Goal: Task Accomplishment & Management: Manage account settings

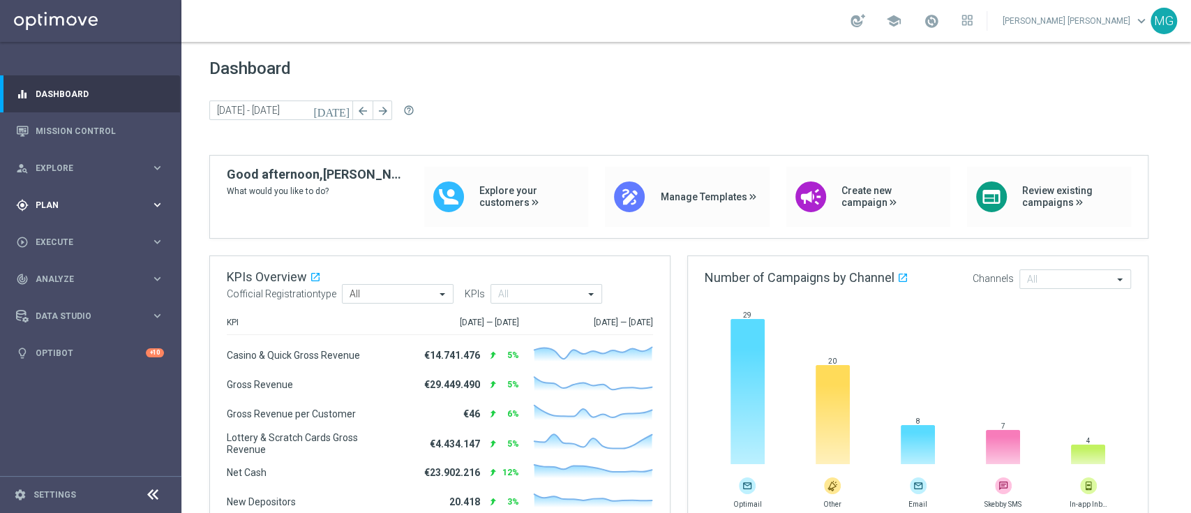
click at [68, 215] on div "gps_fixed Plan keyboard_arrow_right" at bounding box center [90, 204] width 180 height 37
click at [70, 236] on link "Target Groups" at bounding box center [90, 233] width 109 height 11
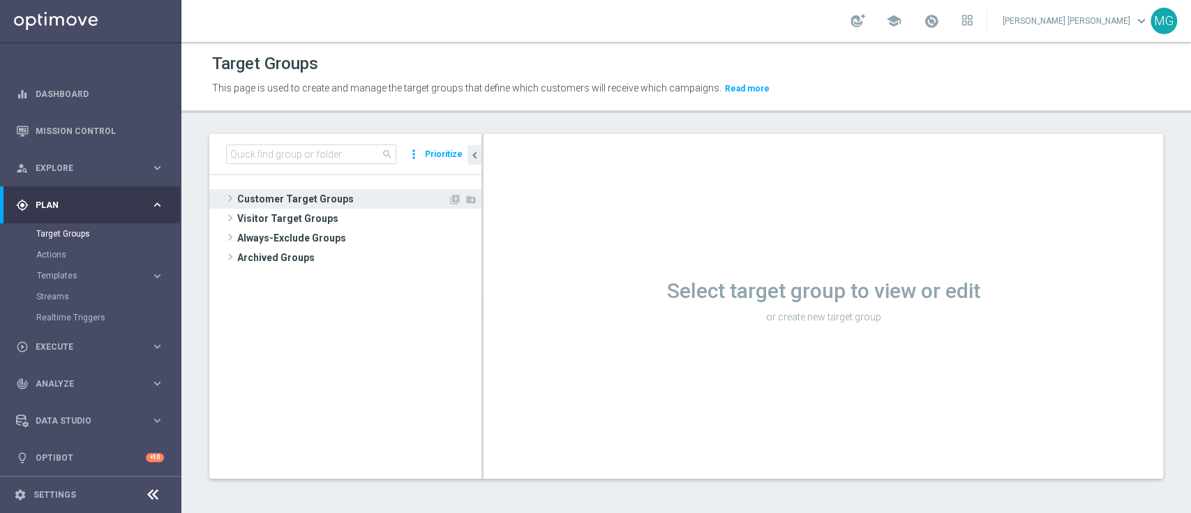
click at [299, 194] on span "Customer Target Groups" at bounding box center [342, 199] width 211 height 20
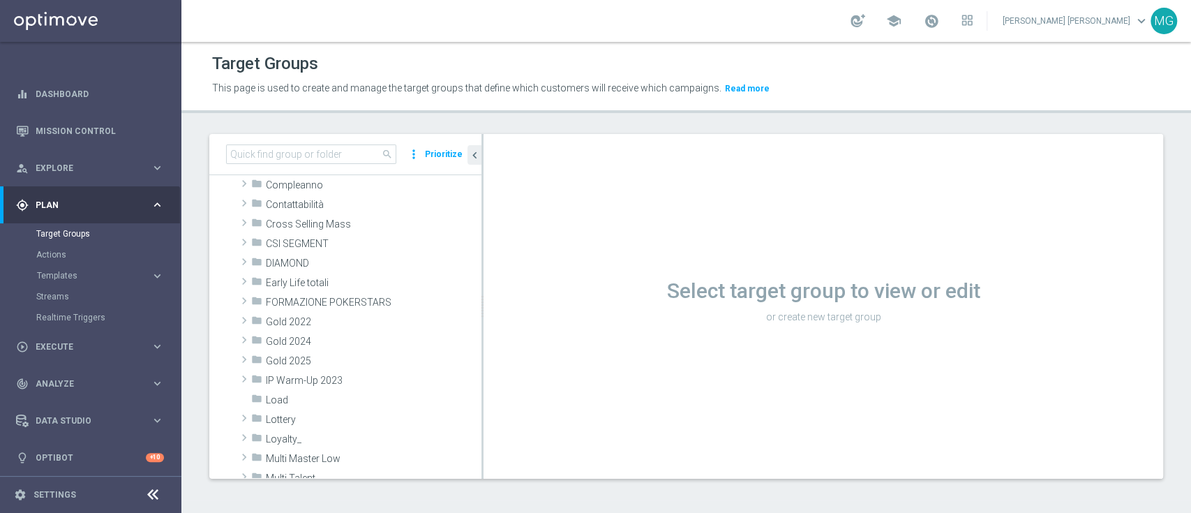
scroll to position [128, 0]
click at [247, 286] on span at bounding box center [244, 284] width 14 height 17
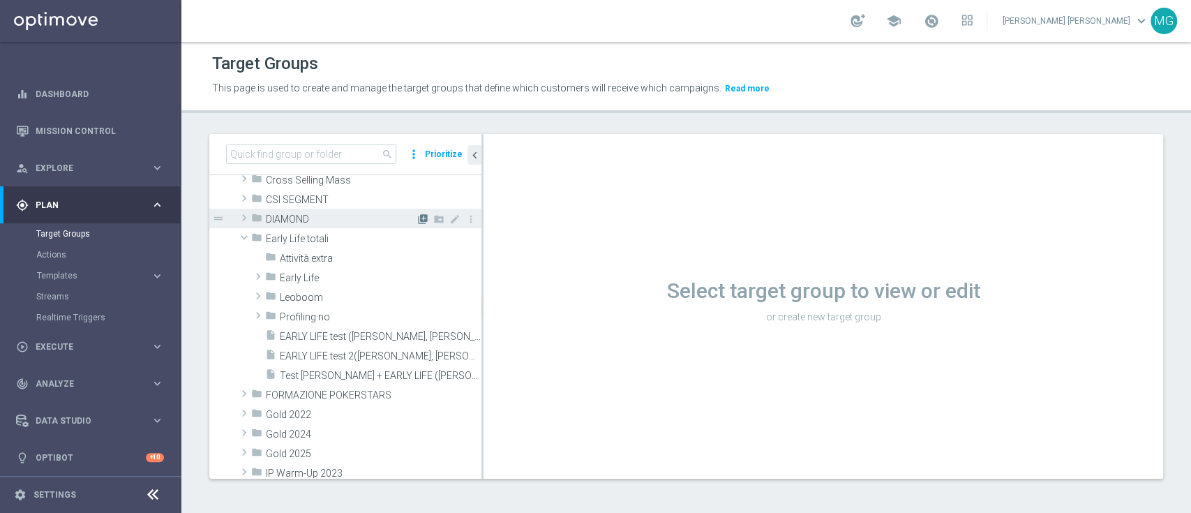
scroll to position [177, 0]
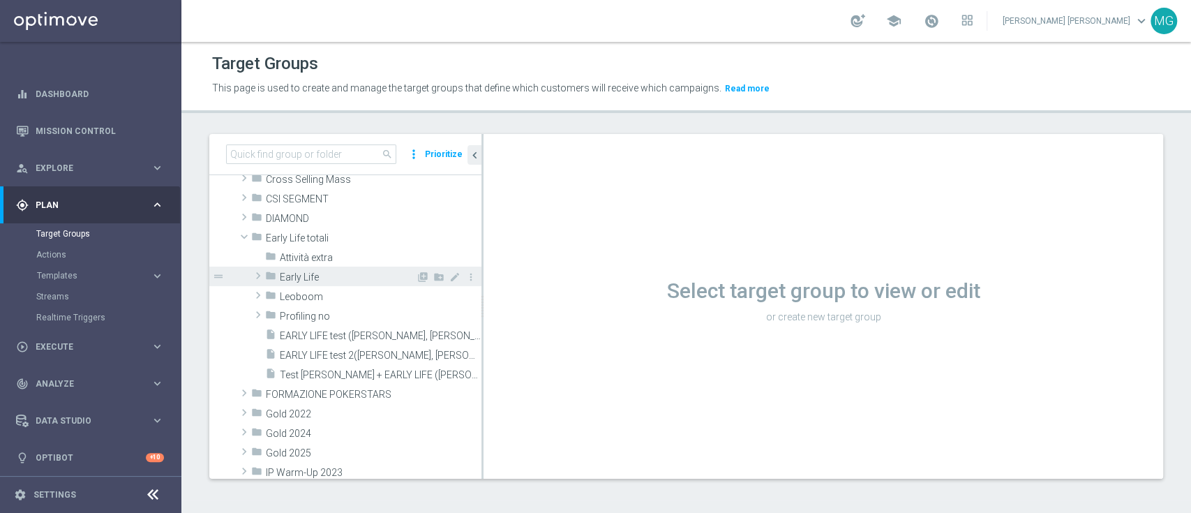
click at [256, 271] on span at bounding box center [258, 275] width 14 height 17
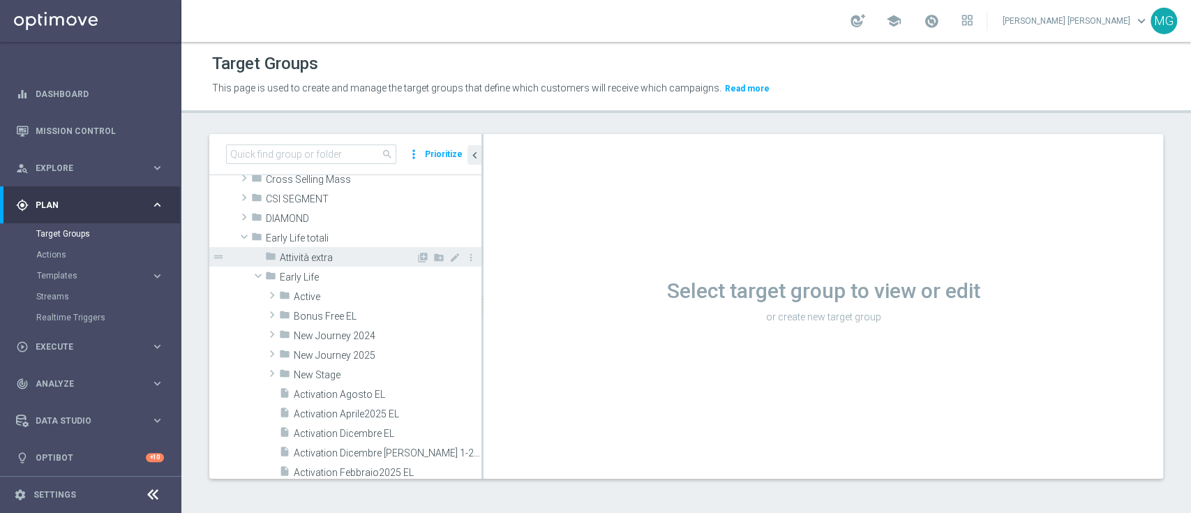
click at [311, 249] on div "folder Attività extra" at bounding box center [340, 257] width 151 height 20
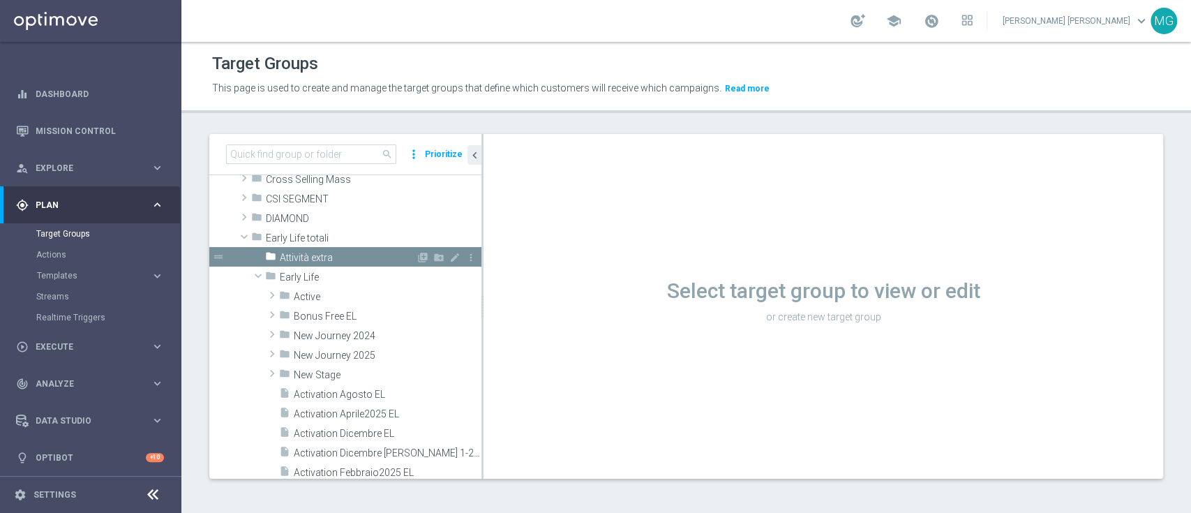
click at [336, 258] on span "Attività extra" at bounding box center [348, 258] width 136 height 12
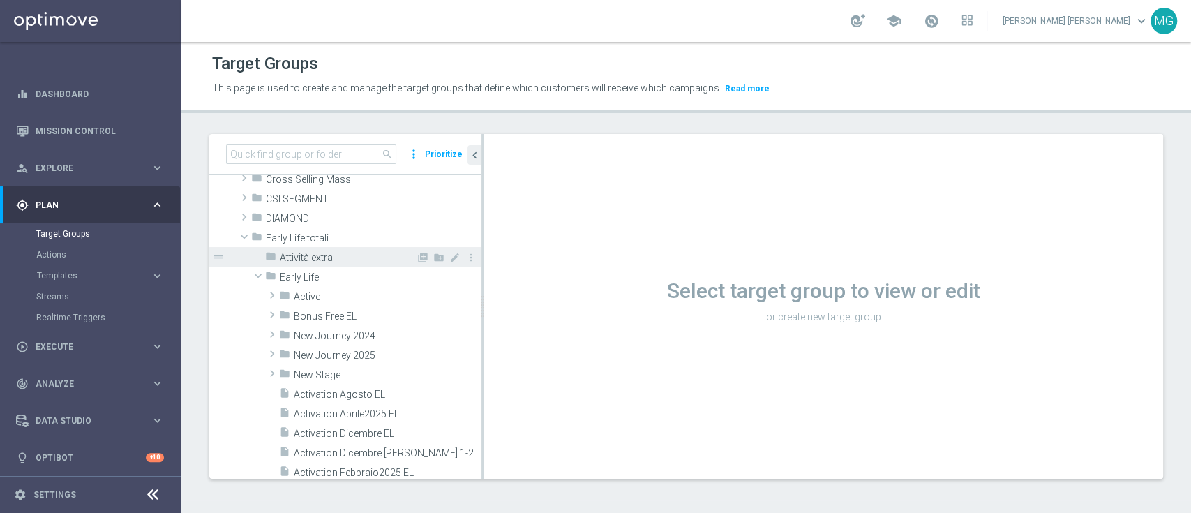
click at [322, 255] on span "Attività extra" at bounding box center [348, 258] width 136 height 12
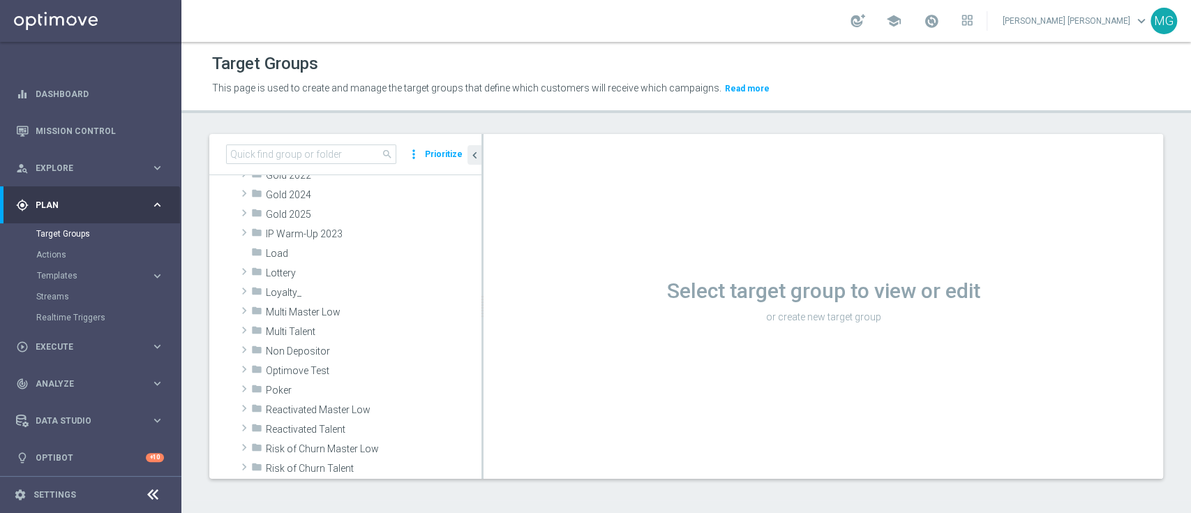
scroll to position [884, 0]
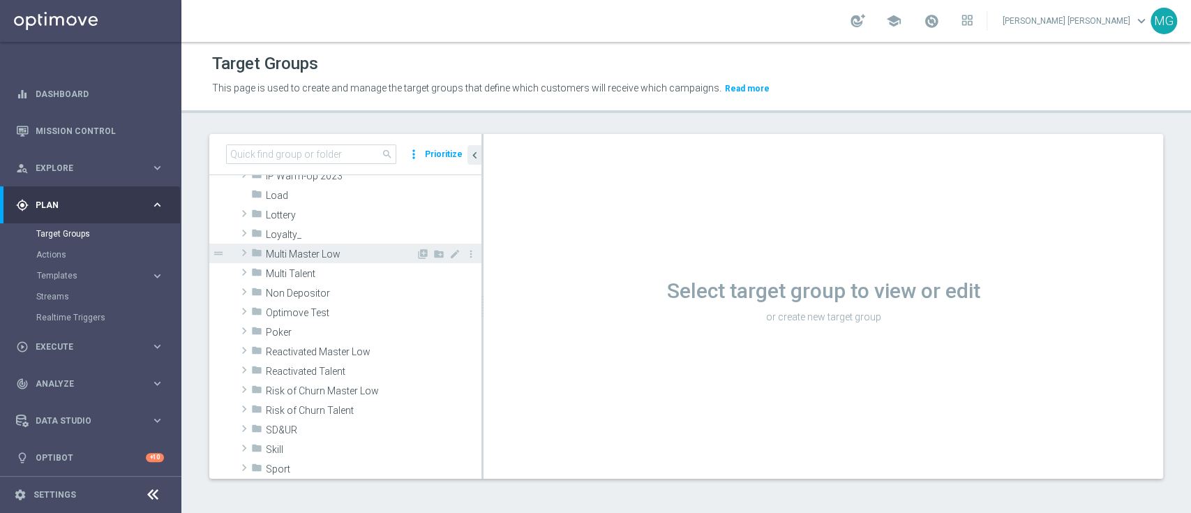
click at [240, 249] on span at bounding box center [244, 252] width 14 height 17
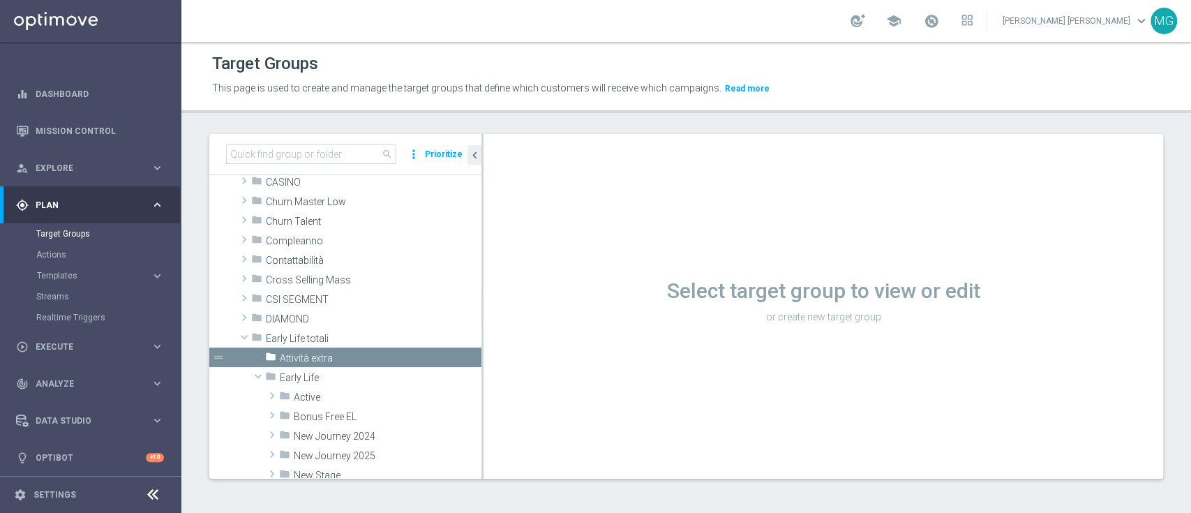
scroll to position [124, 0]
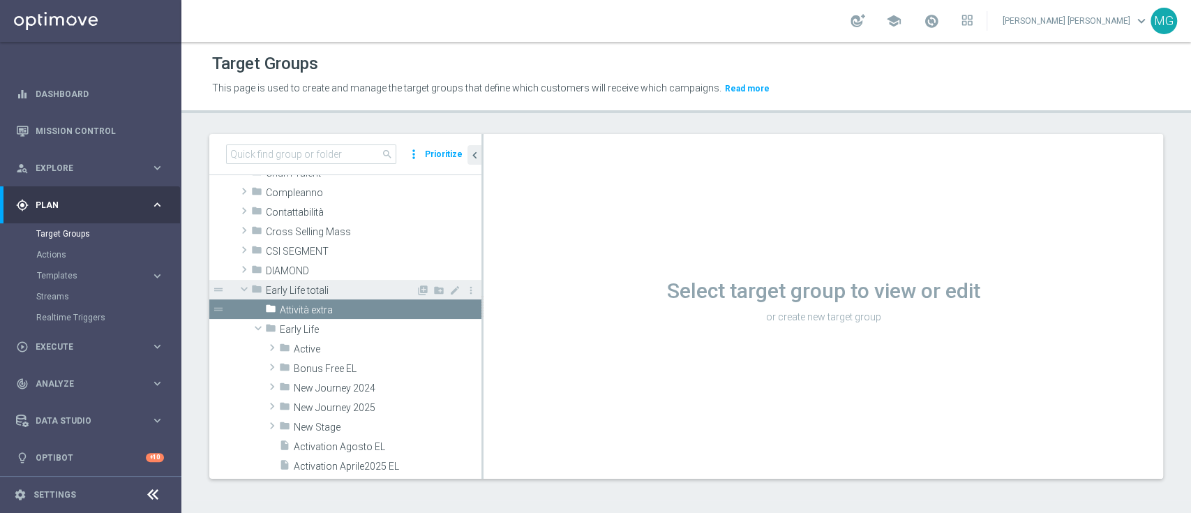
click at [246, 286] on span at bounding box center [244, 289] width 17 height 14
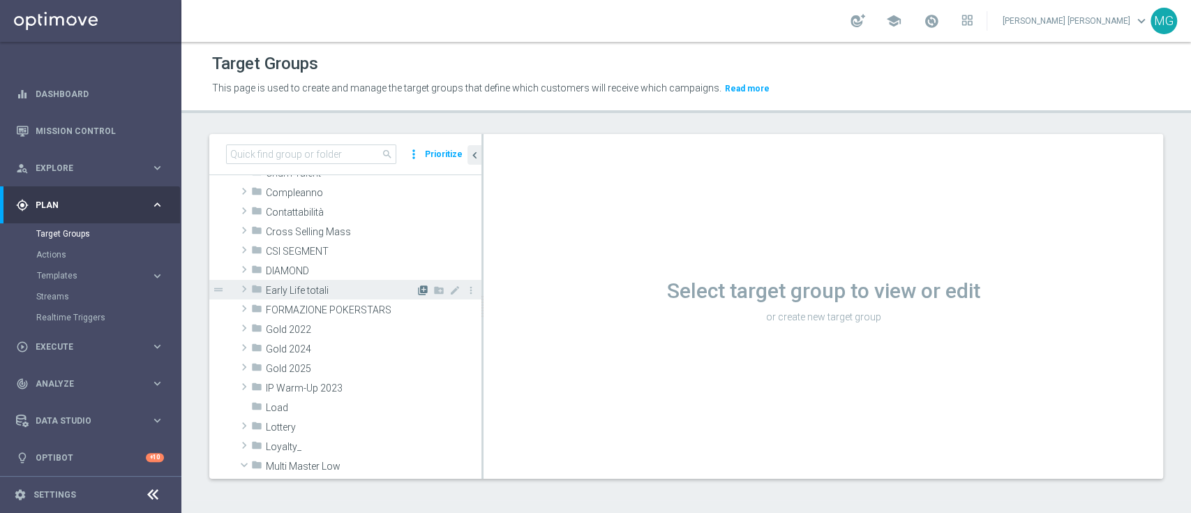
click at [417, 286] on icon "library_add" at bounding box center [422, 290] width 11 height 11
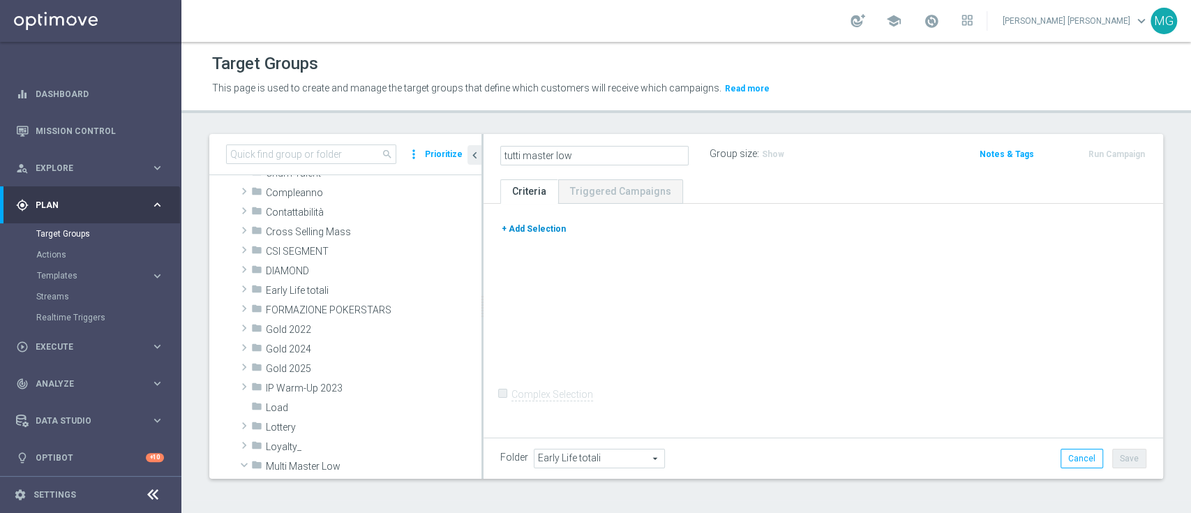
type input "tutti master low"
click at [537, 222] on button "+ Add Selection" at bounding box center [533, 228] width 67 height 15
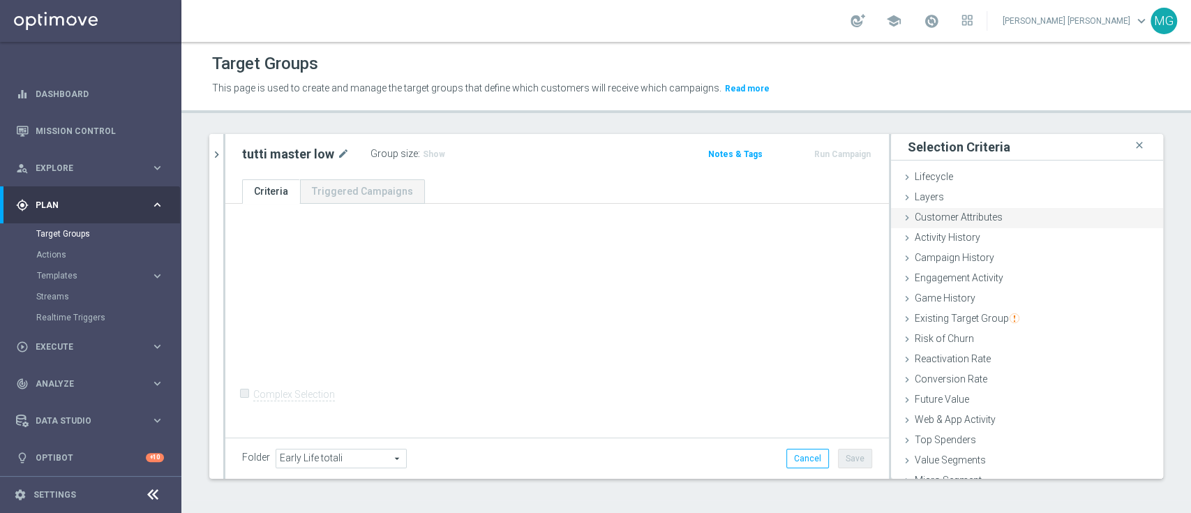
click at [1040, 217] on div "Customer Attributes done" at bounding box center [1027, 218] width 272 height 21
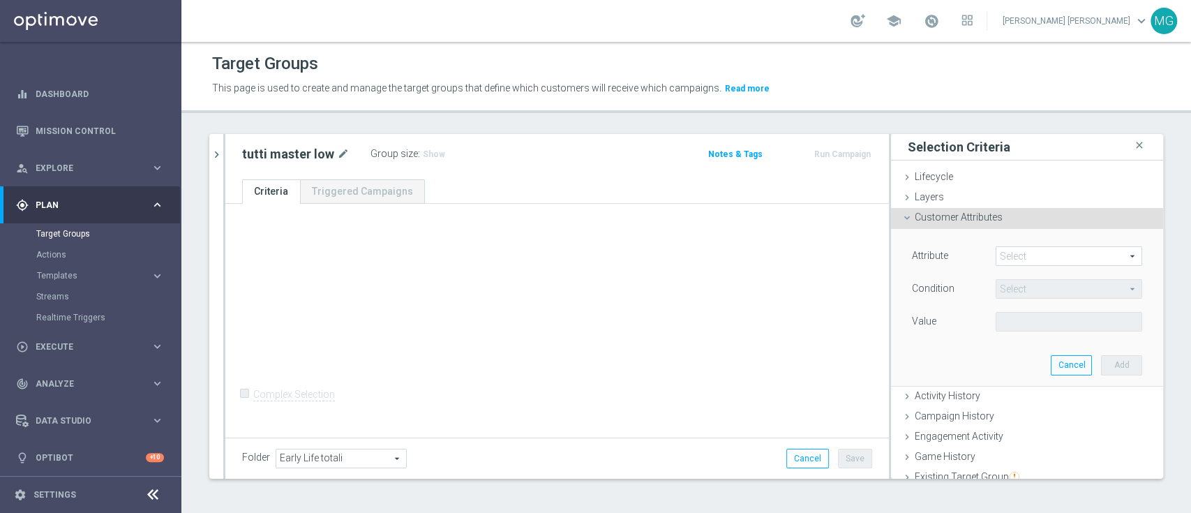
click at [1026, 265] on span at bounding box center [1069, 256] width 145 height 18
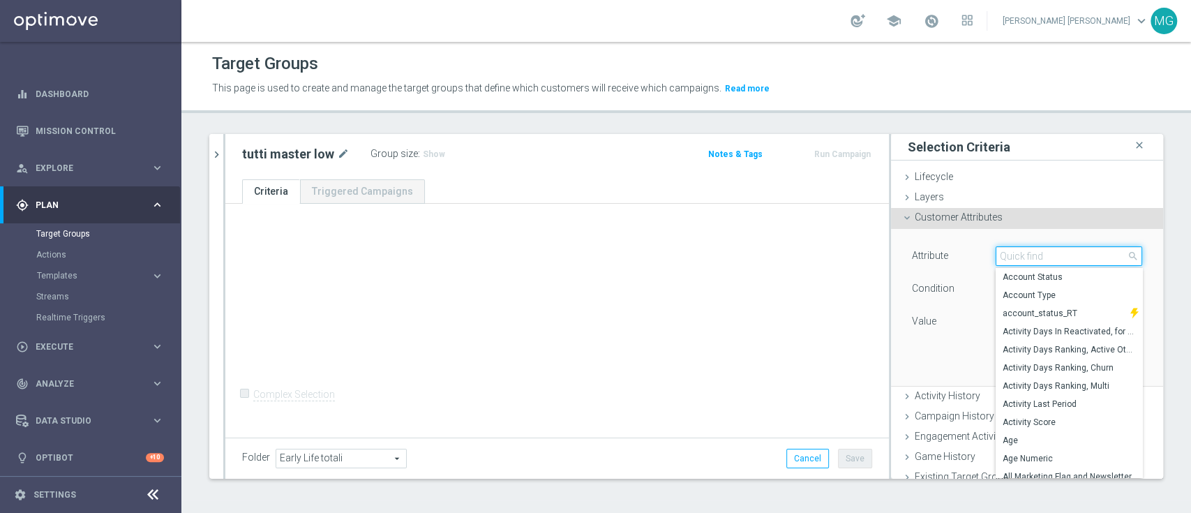
click at [998, 262] on input "search" at bounding box center [1069, 256] width 147 height 20
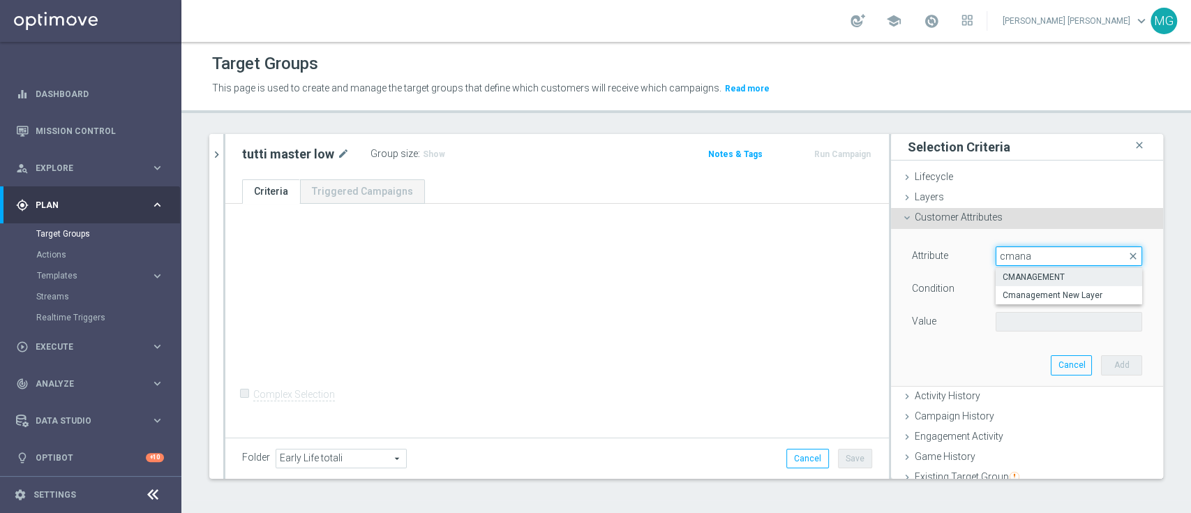
type input "cmana"
click at [1006, 277] on span "CMANAGEMENT" at bounding box center [1069, 277] width 133 height 11
type input "CMANAGEMENT"
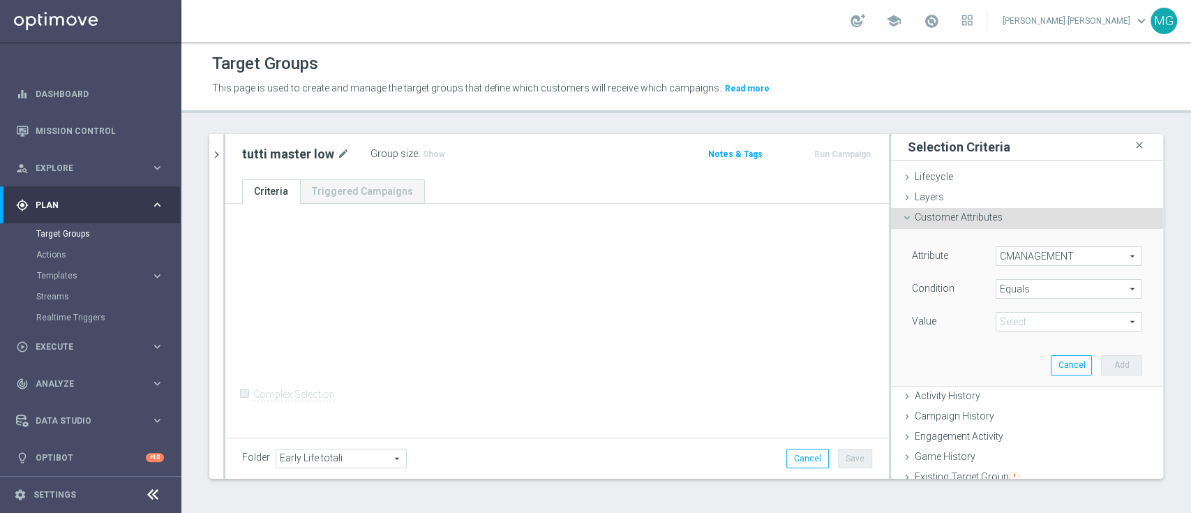
click at [1006, 287] on span "Equals" at bounding box center [1069, 289] width 145 height 18
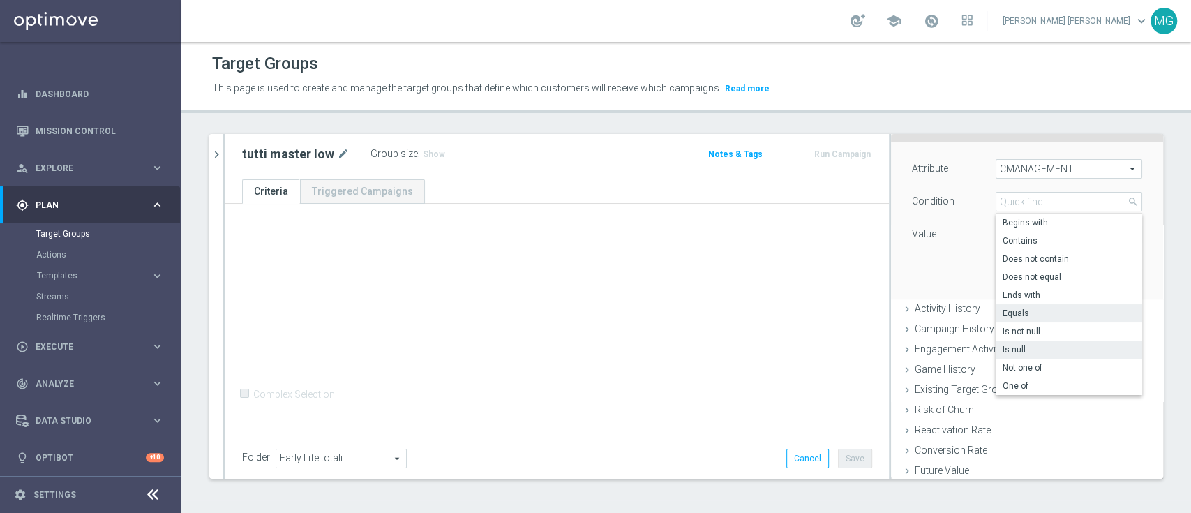
scroll to position [89, 0]
click at [1010, 387] on span "One of" at bounding box center [1069, 384] width 133 height 11
type input "One of"
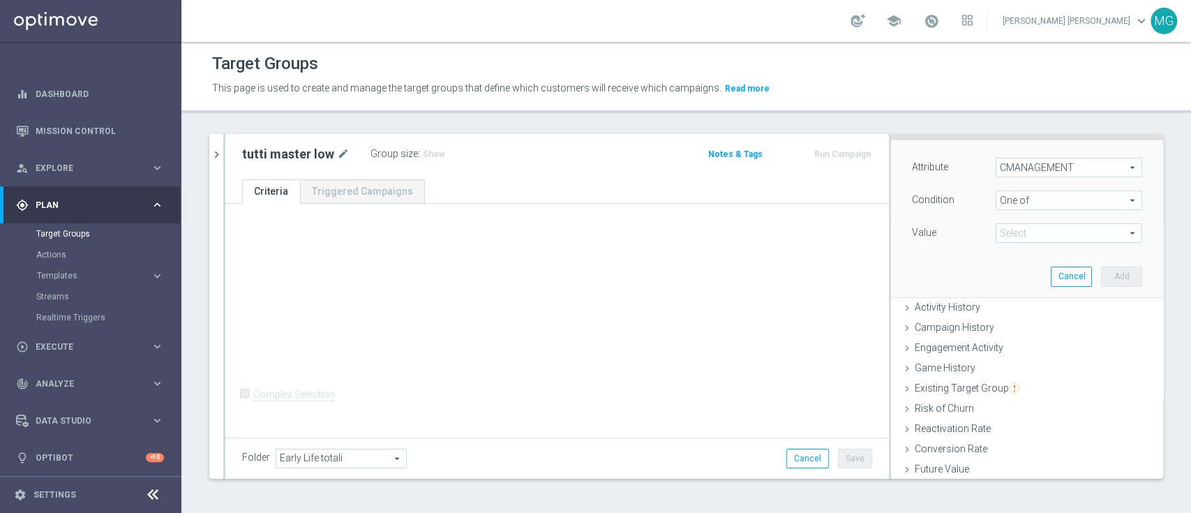
click at [1022, 228] on span at bounding box center [1069, 233] width 145 height 18
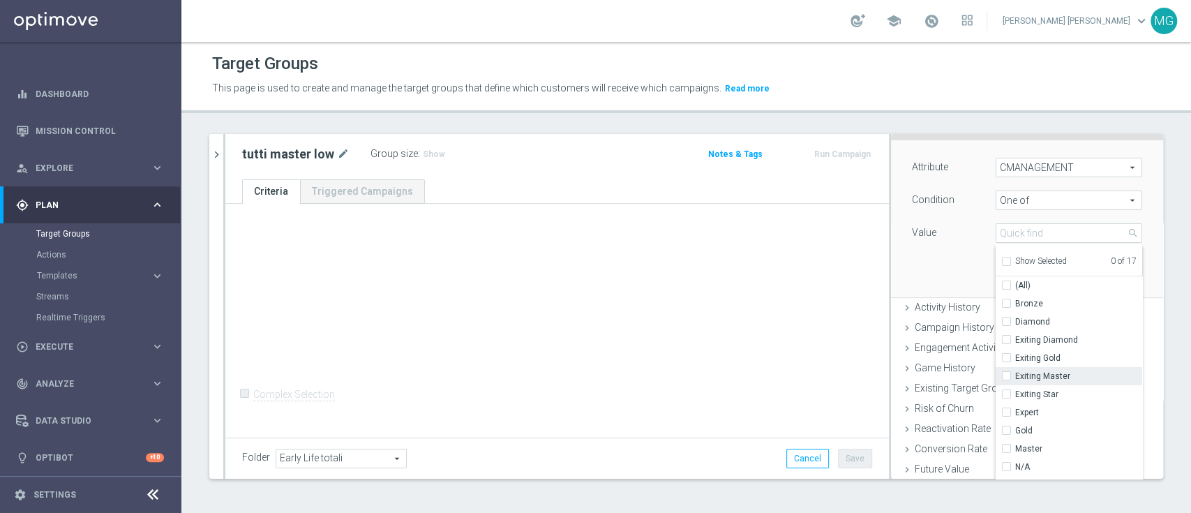
click at [1048, 380] on span "Exiting Master" at bounding box center [1079, 376] width 127 height 11
click at [1016, 380] on input "Exiting Master" at bounding box center [1010, 376] width 9 height 9
checkbox input "true"
type input "Exiting Master"
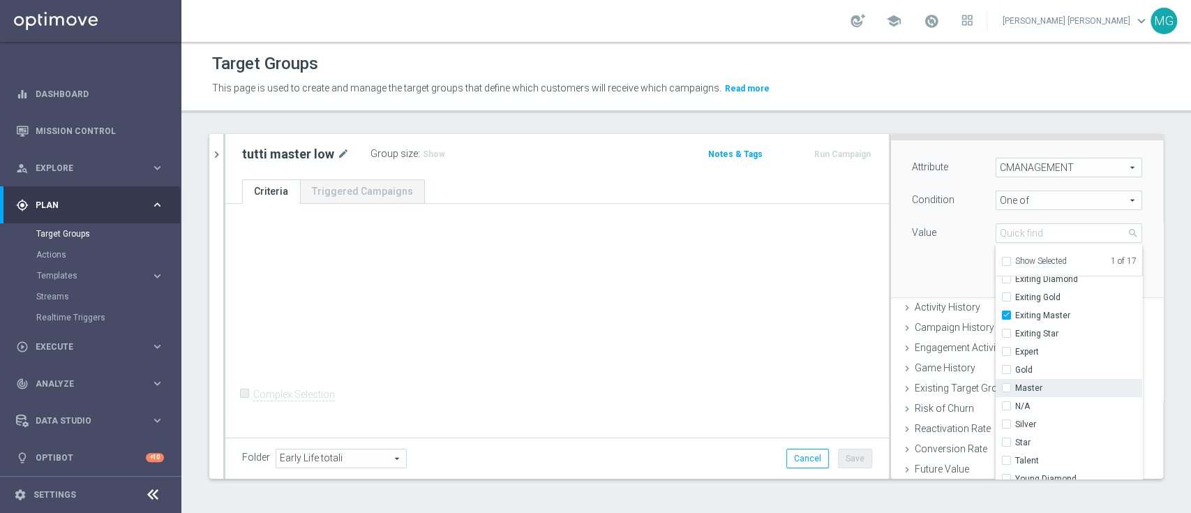
click at [1032, 387] on span "Master" at bounding box center [1079, 387] width 127 height 11
click at [1016, 387] on input "Master" at bounding box center [1010, 388] width 9 height 9
checkbox input "true"
type input "Selected 2 of 17"
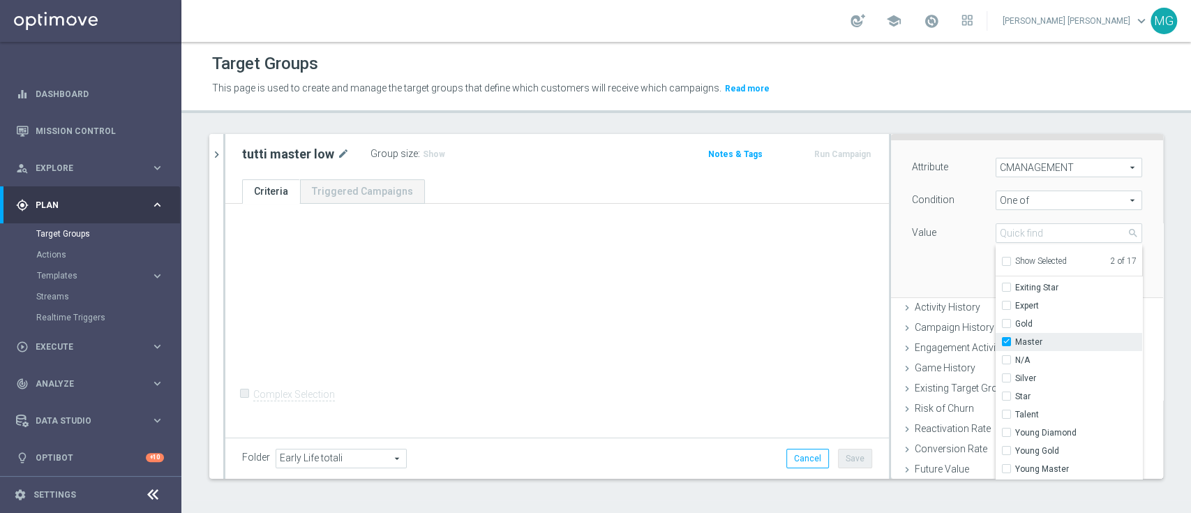
scroll to position [117, 0]
click at [1033, 462] on span "Young Master" at bounding box center [1079, 458] width 127 height 11
click at [1016, 462] on input "Young Master" at bounding box center [1010, 458] width 9 height 9
checkbox input "true"
type input "Selected 3 of 17"
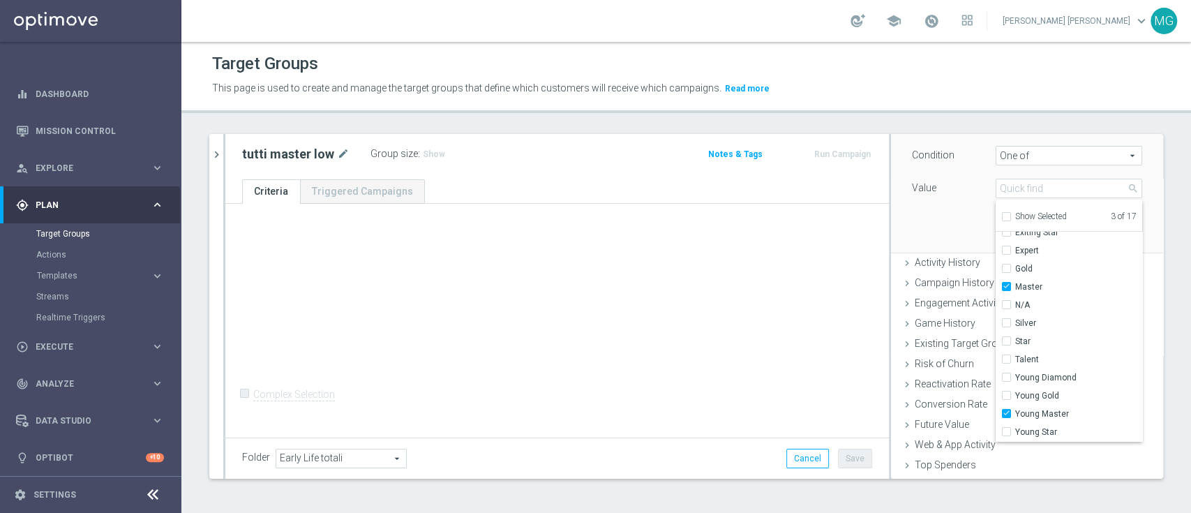
scroll to position [134, 0]
click at [902, 232] on div "Attribute CMANAGEMENT CMANAGEMENT arrow_drop_down search Condition One of One o…" at bounding box center [1027, 173] width 251 height 156
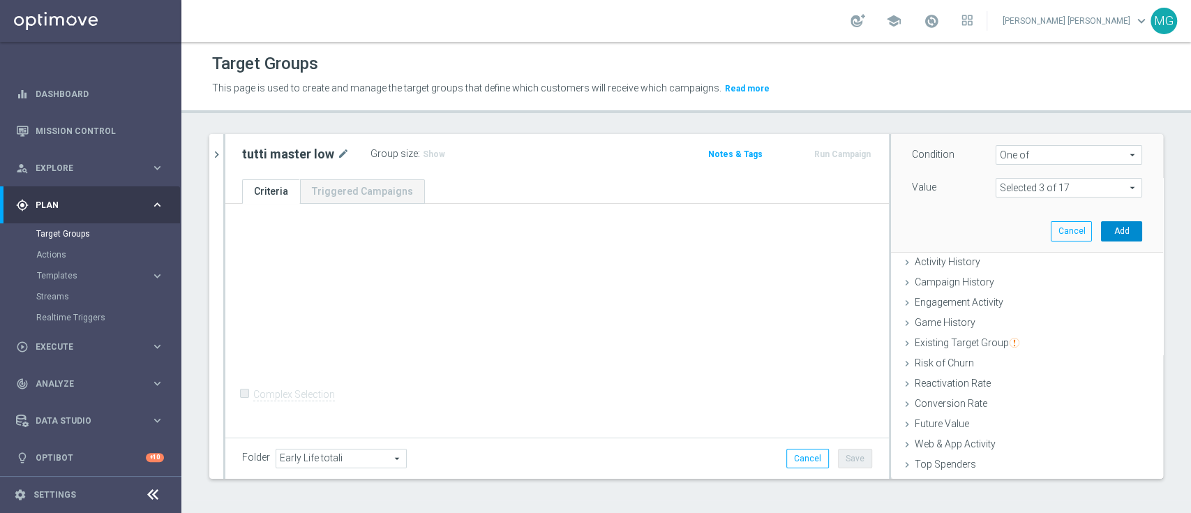
click at [1101, 233] on button "Add" at bounding box center [1121, 231] width 41 height 20
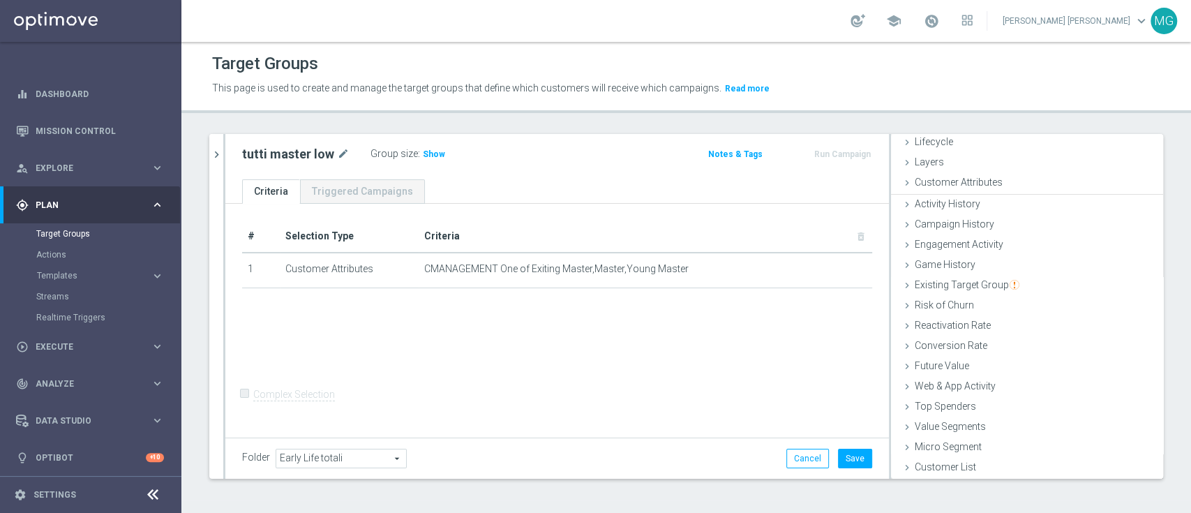
scroll to position [34, 0]
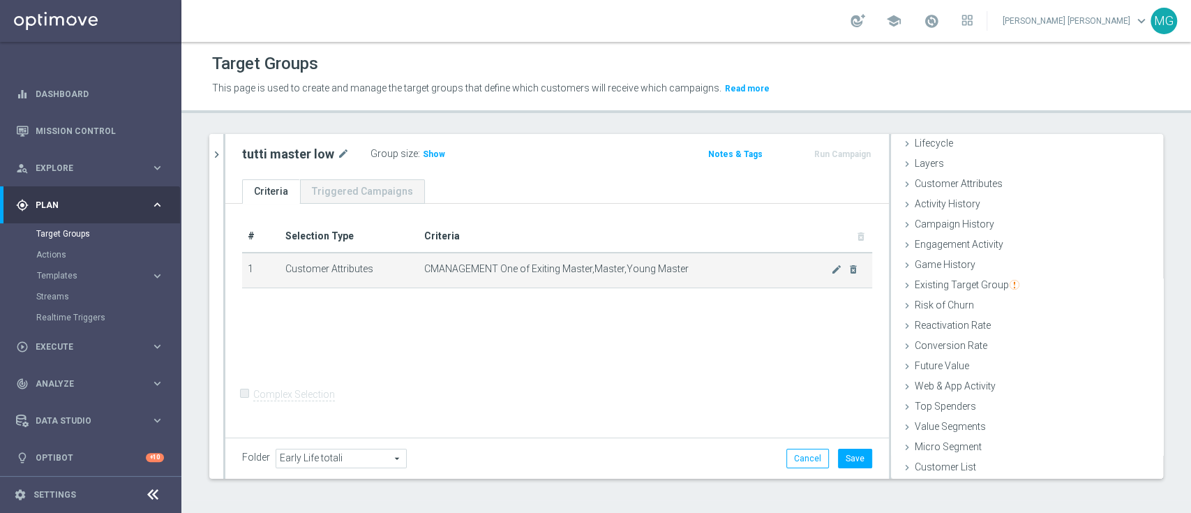
click at [505, 278] on td "CMANAGEMENT One of Exiting Master,Master,Young Master mode_edit delete_forever" at bounding box center [646, 270] width 454 height 35
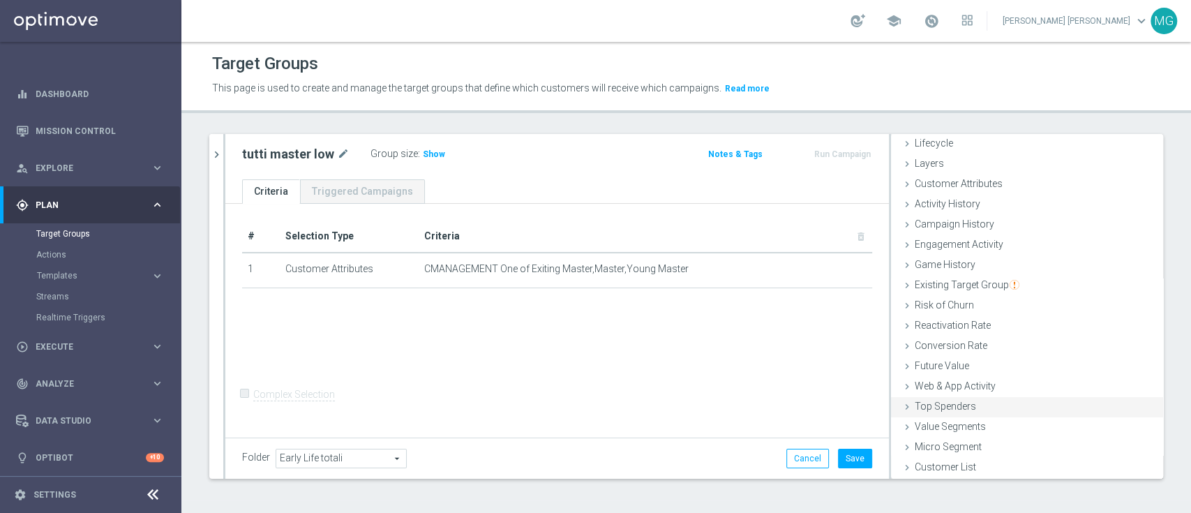
scroll to position [0, 0]
click at [986, 473] on div "Customer List done" at bounding box center [1027, 468] width 272 height 21
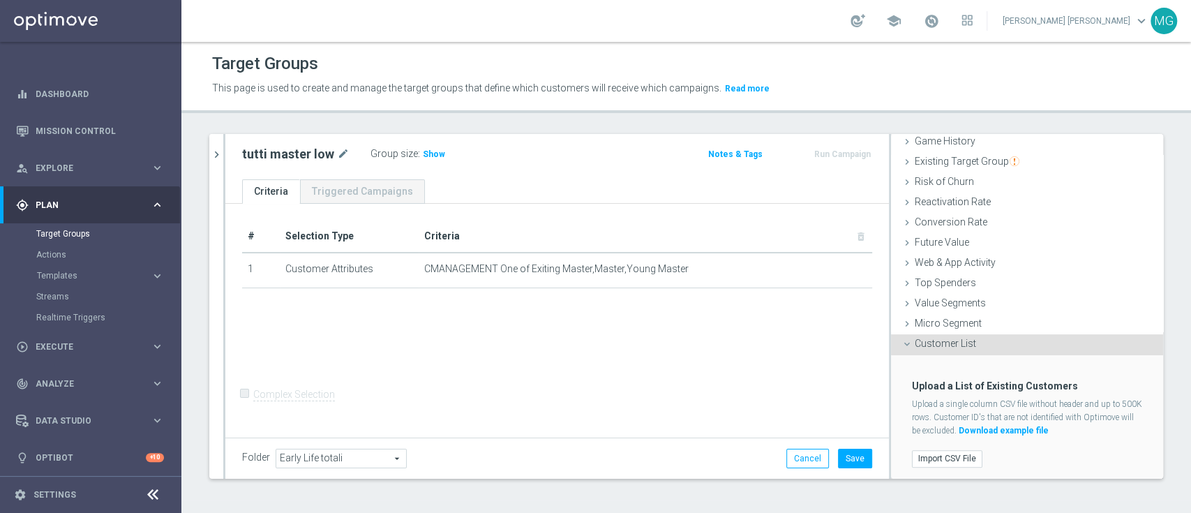
scroll to position [158, 0]
click at [935, 453] on label "Import CSV File" at bounding box center [947, 457] width 70 height 17
click at [0, 0] on input "Import CSV File" at bounding box center [0, 0] width 0 height 0
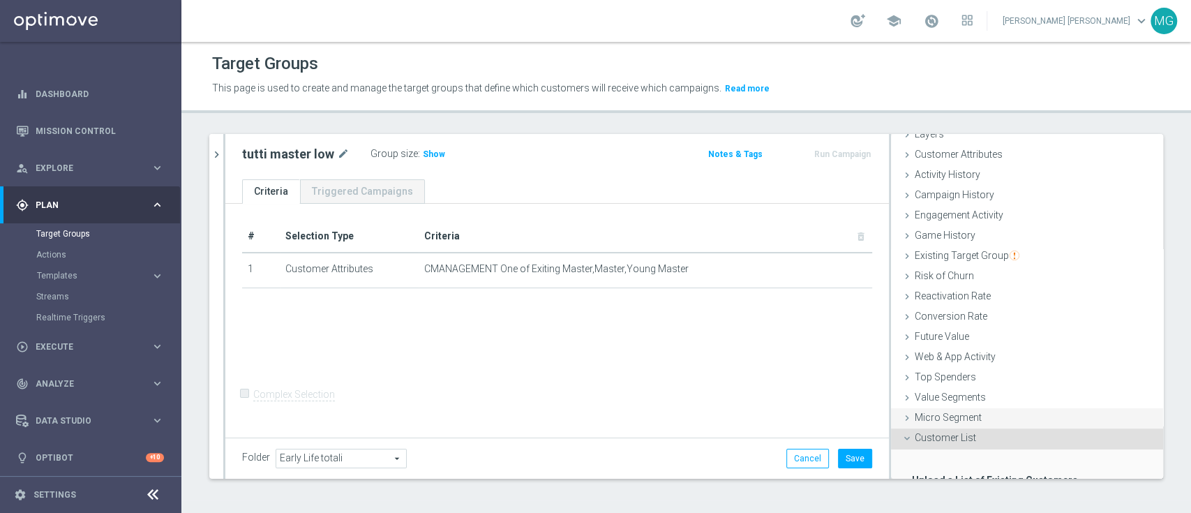
scroll to position [62, 0]
click at [986, 256] on span "Existing Target Group" at bounding box center [967, 256] width 105 height 11
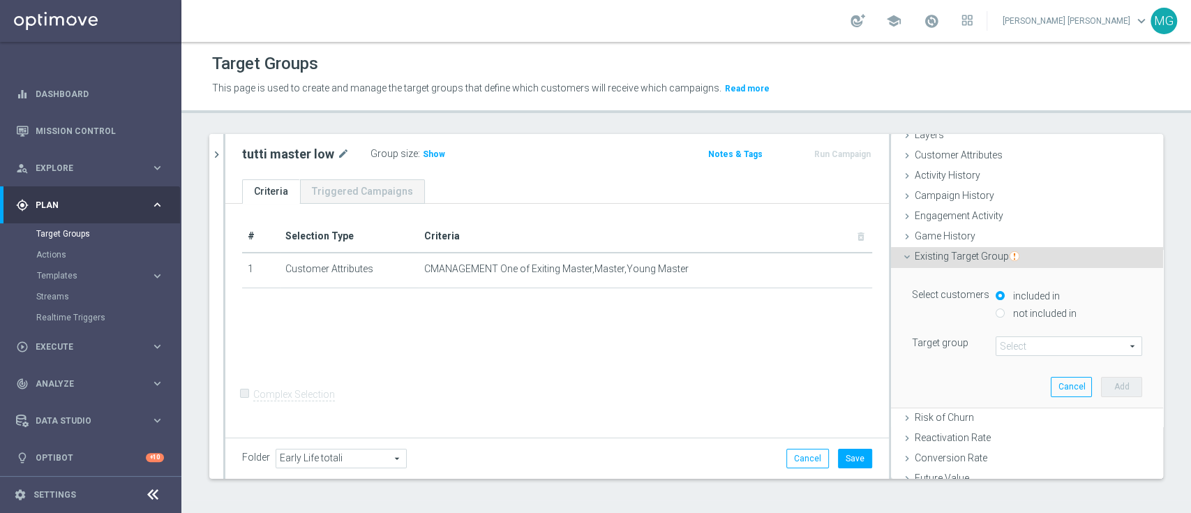
click at [1010, 316] on label "not included in" at bounding box center [1043, 313] width 67 height 13
click at [1003, 316] on input "not included in" at bounding box center [1000, 312] width 9 height 9
radio input "true"
click at [1005, 349] on span at bounding box center [1069, 346] width 145 height 18
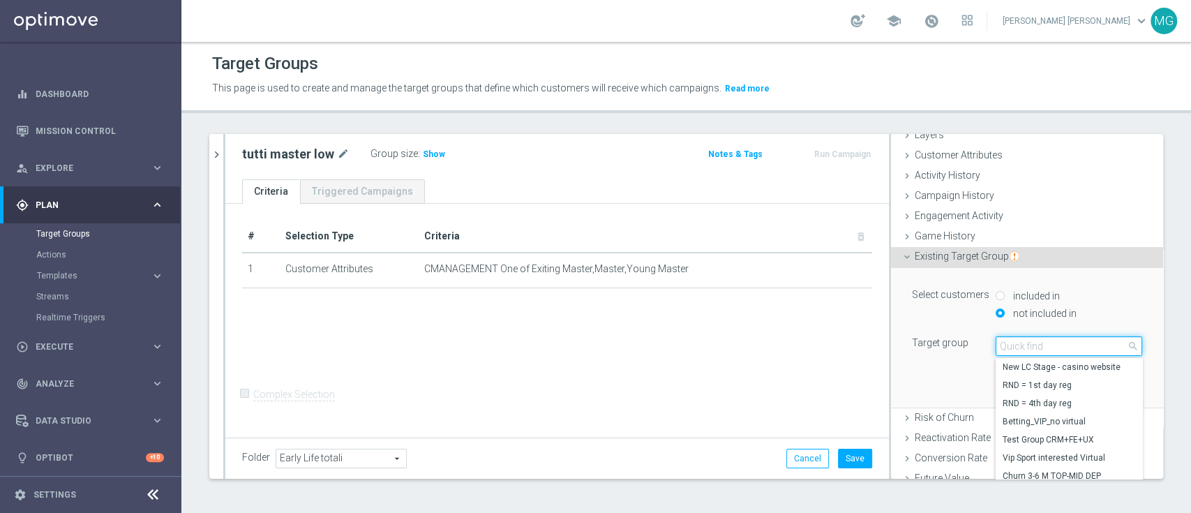
click at [1002, 349] on input "search" at bounding box center [1069, 346] width 147 height 20
type input "top m"
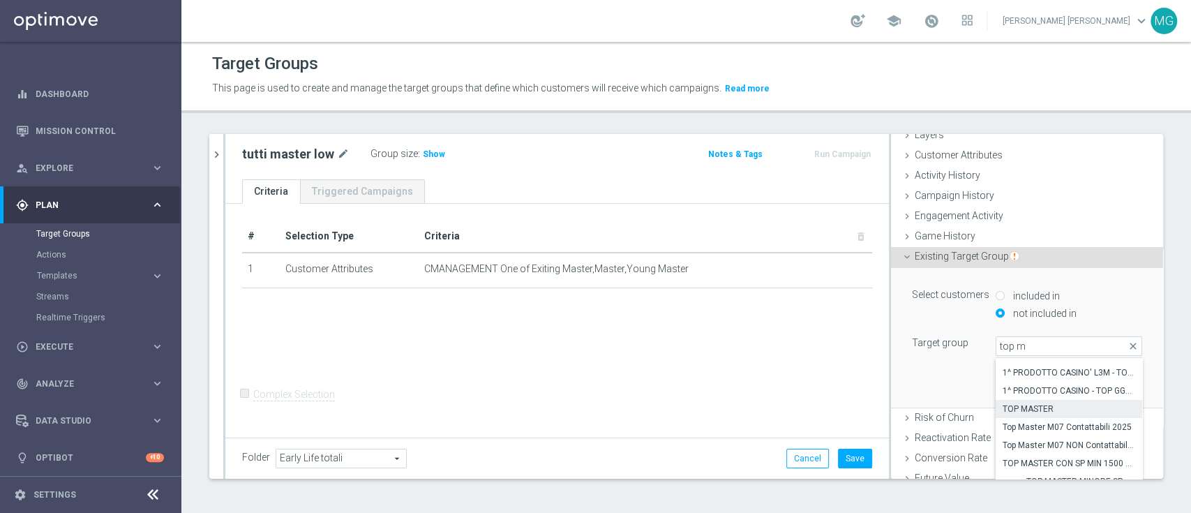
click at [1035, 410] on span "TOP MASTER" at bounding box center [1069, 408] width 133 height 11
type input "TOP MASTER"
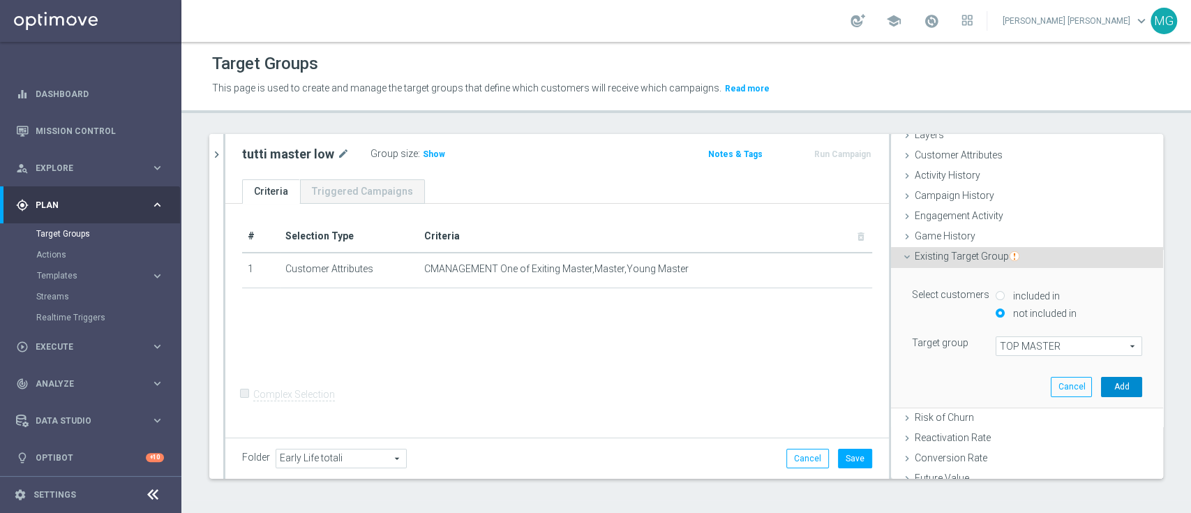
click at [1101, 384] on button "Add" at bounding box center [1121, 387] width 41 height 20
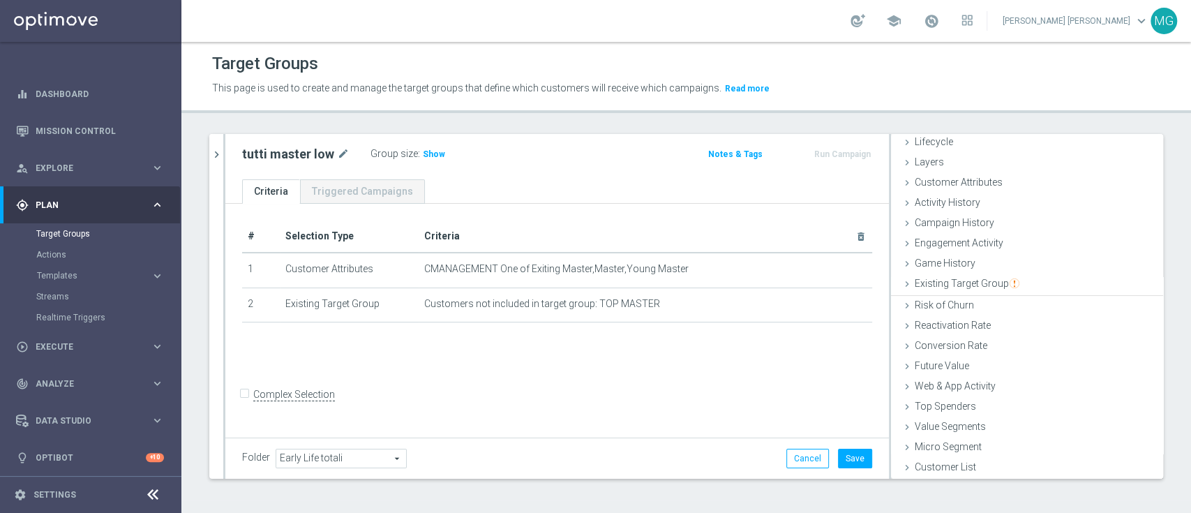
scroll to position [34, 0]
click at [430, 159] on h3 "Show" at bounding box center [434, 154] width 25 height 15
click at [839, 459] on button "Save" at bounding box center [855, 459] width 34 height 20
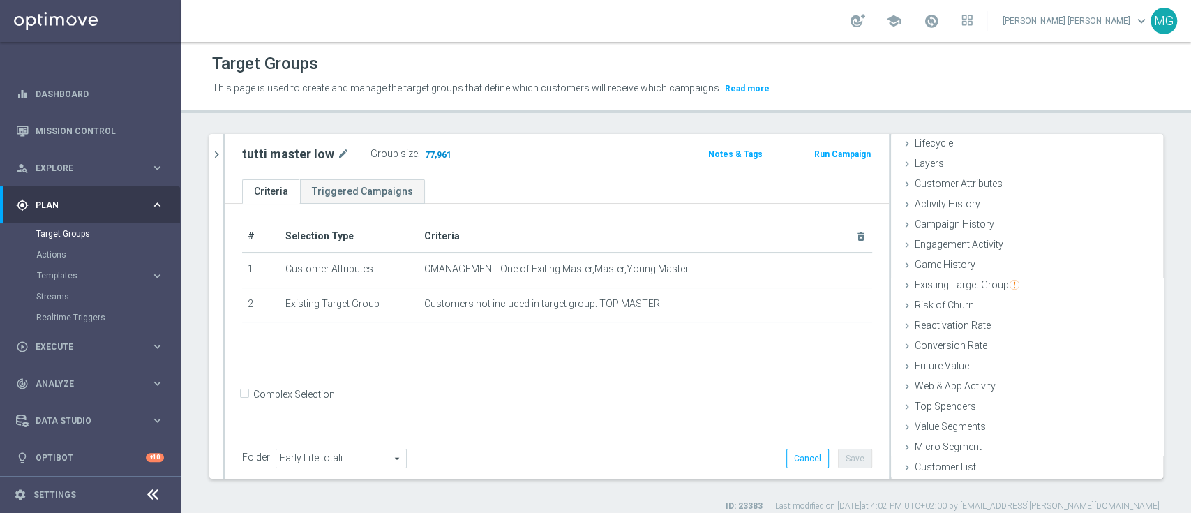
click at [435, 156] on span "77,961" at bounding box center [438, 155] width 29 height 13
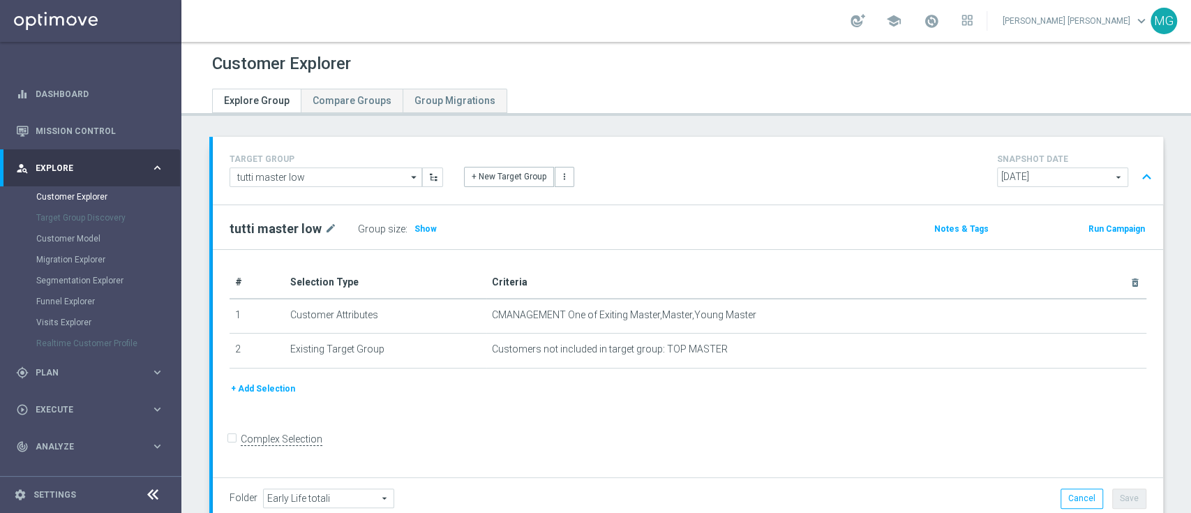
click at [703, 403] on div "+ Add Selection" at bounding box center [688, 394] width 938 height 26
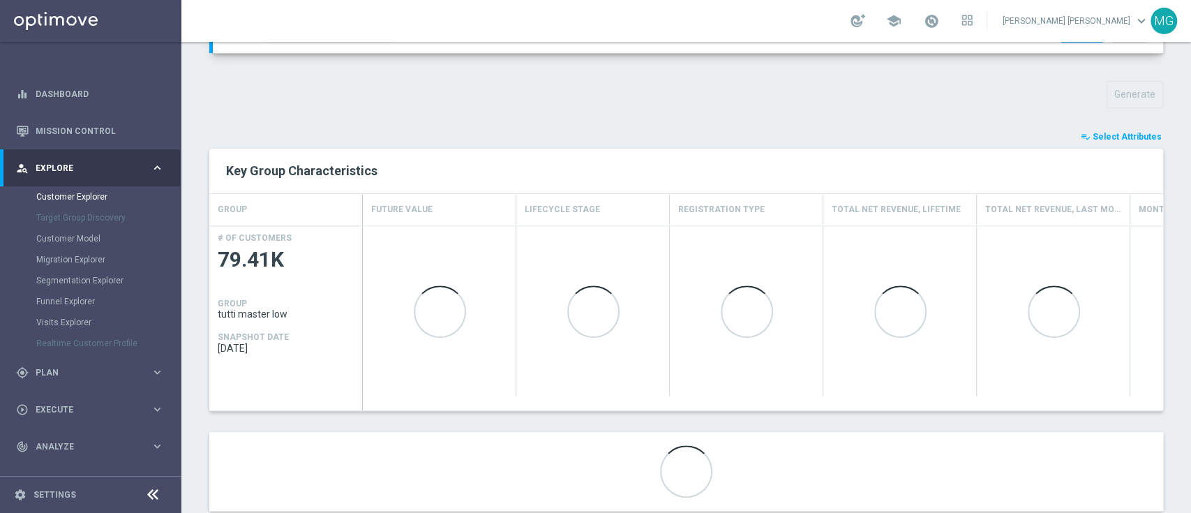
scroll to position [366, 0]
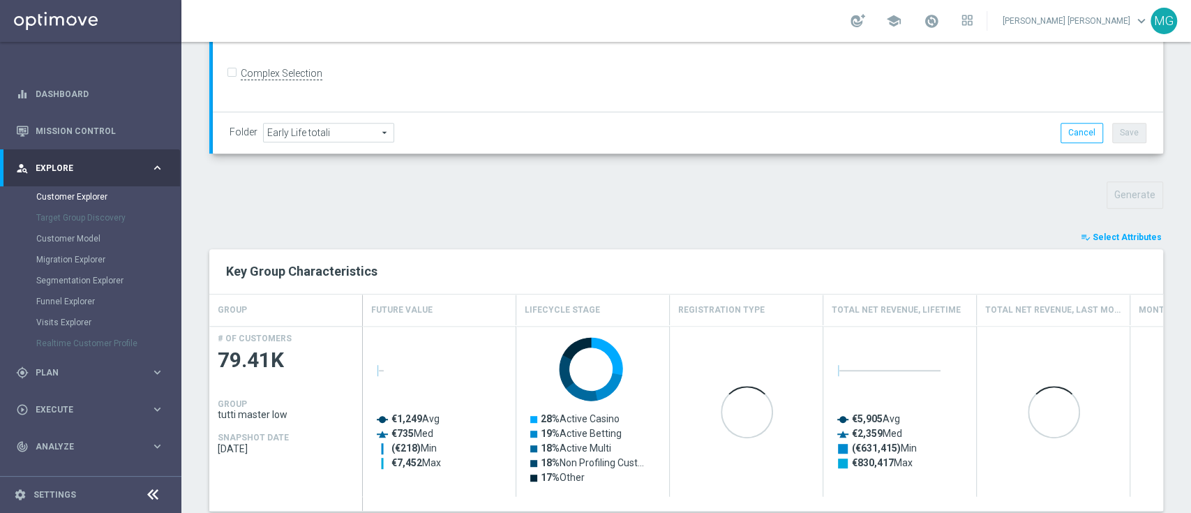
click at [1120, 234] on span "Select Attributes" at bounding box center [1127, 237] width 69 height 10
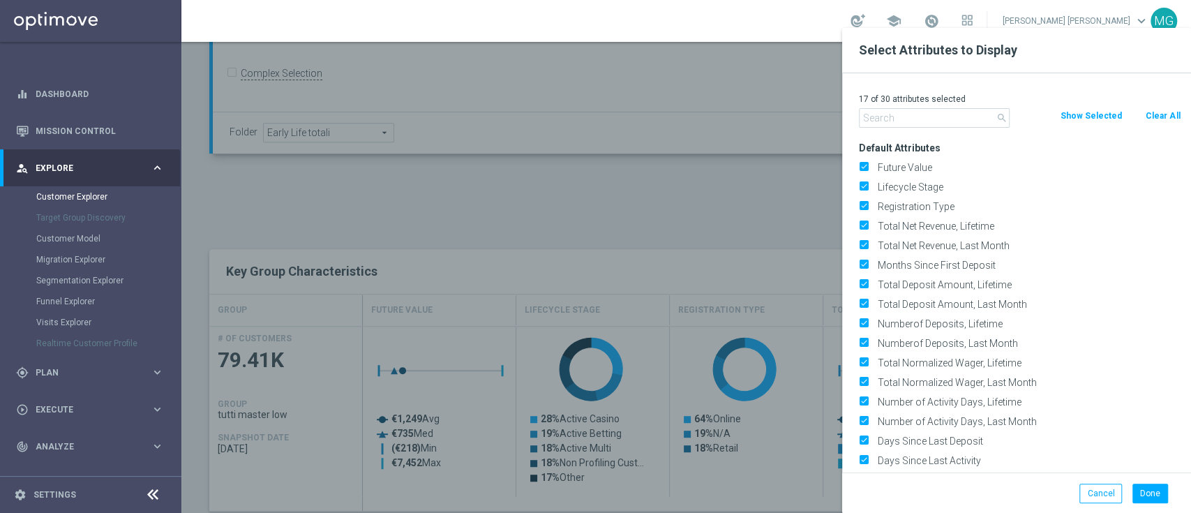
click at [1169, 120] on button "Clear All" at bounding box center [1163, 115] width 37 height 15
checkbox input "false"
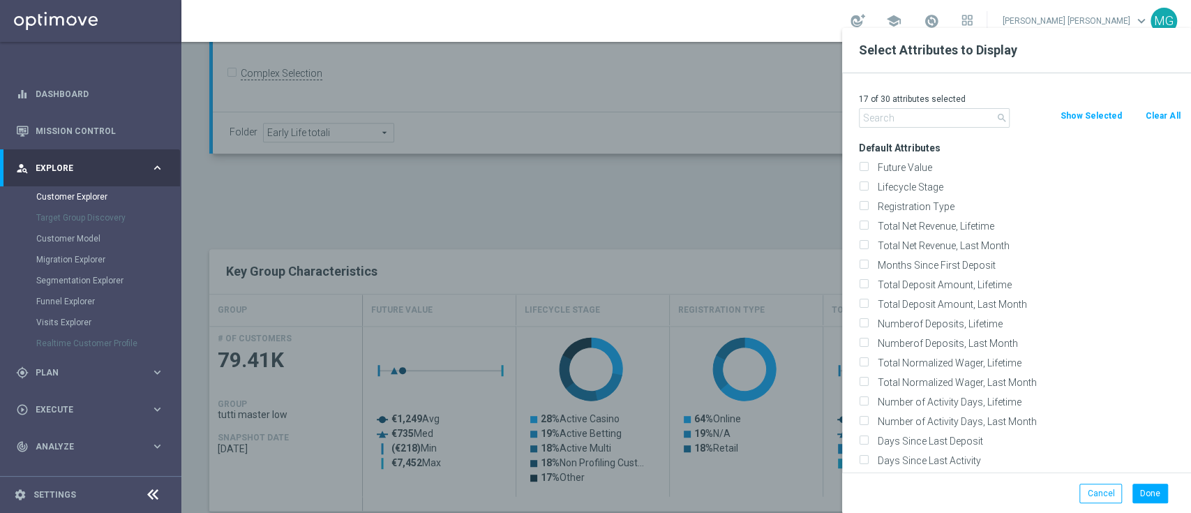
checkbox input "false"
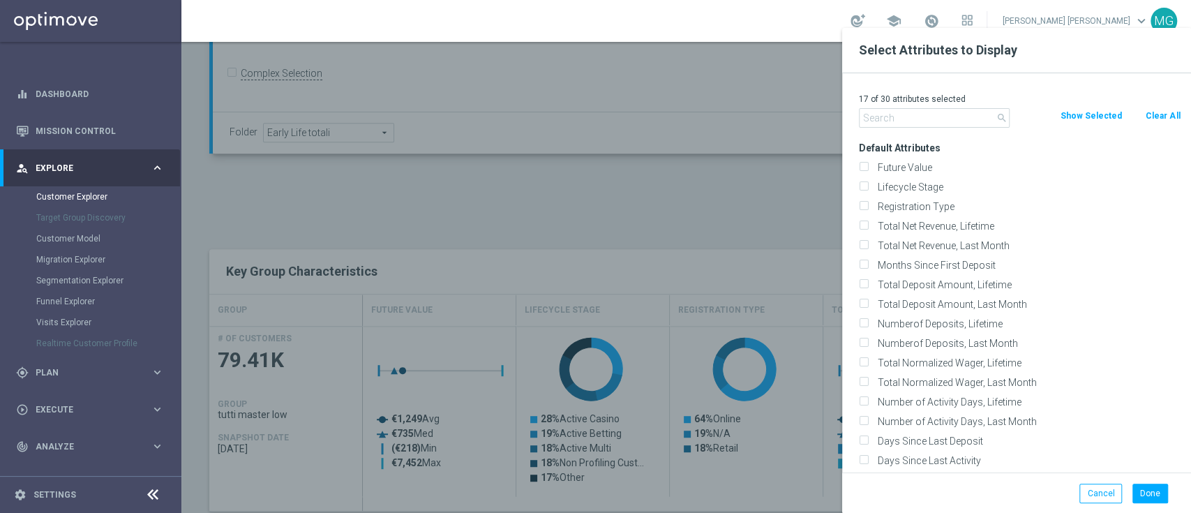
checkbox input "false"
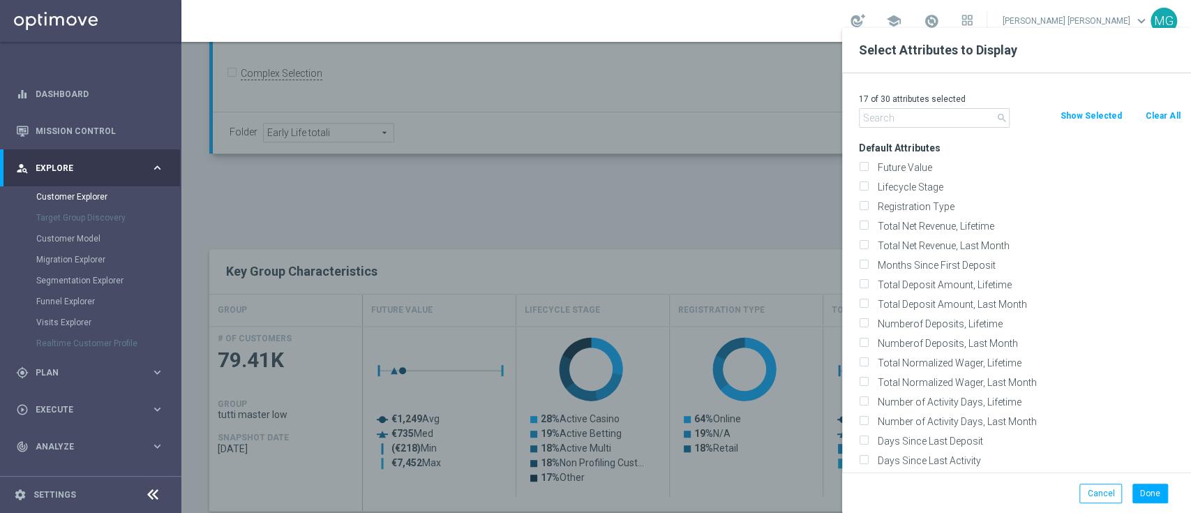
checkbox input "false"
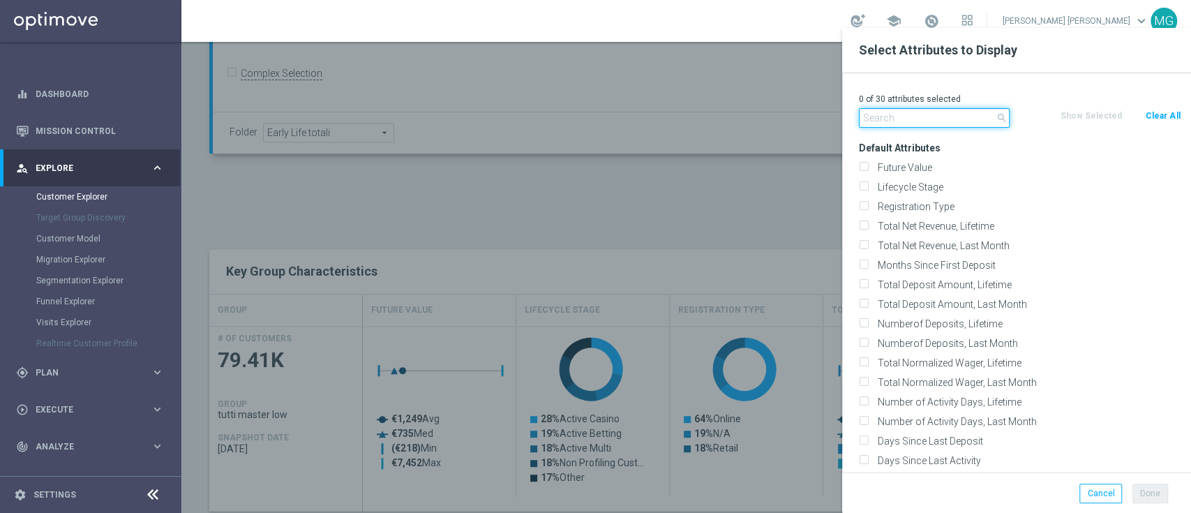
click at [905, 124] on input "text" at bounding box center [934, 118] width 151 height 20
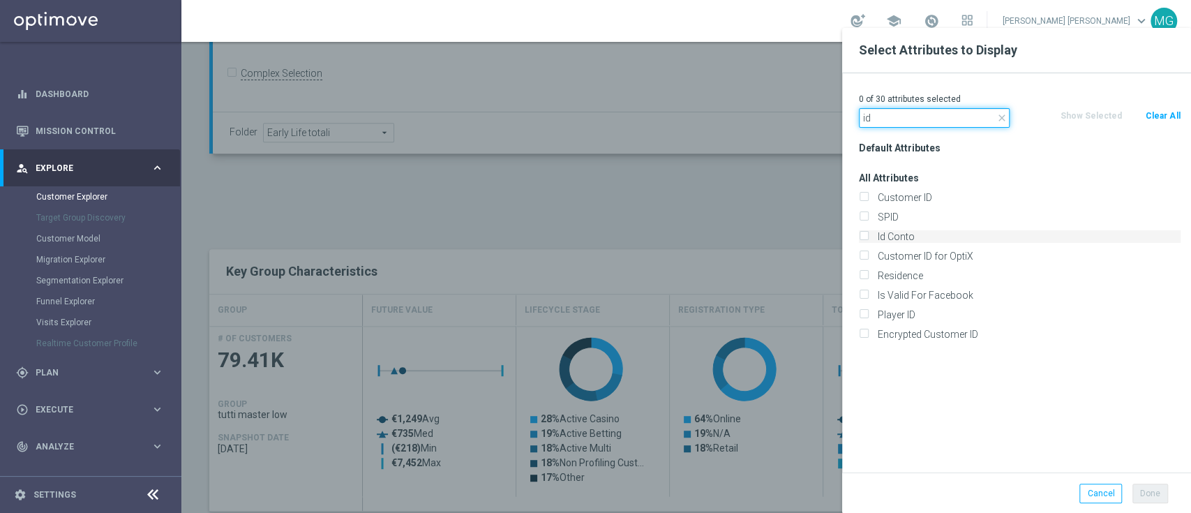
type input "id"
click at [907, 236] on label "Id Conto" at bounding box center [1027, 236] width 308 height 13
click at [868, 236] on input "Id Conto" at bounding box center [863, 238] width 9 height 9
checkbox input "true"
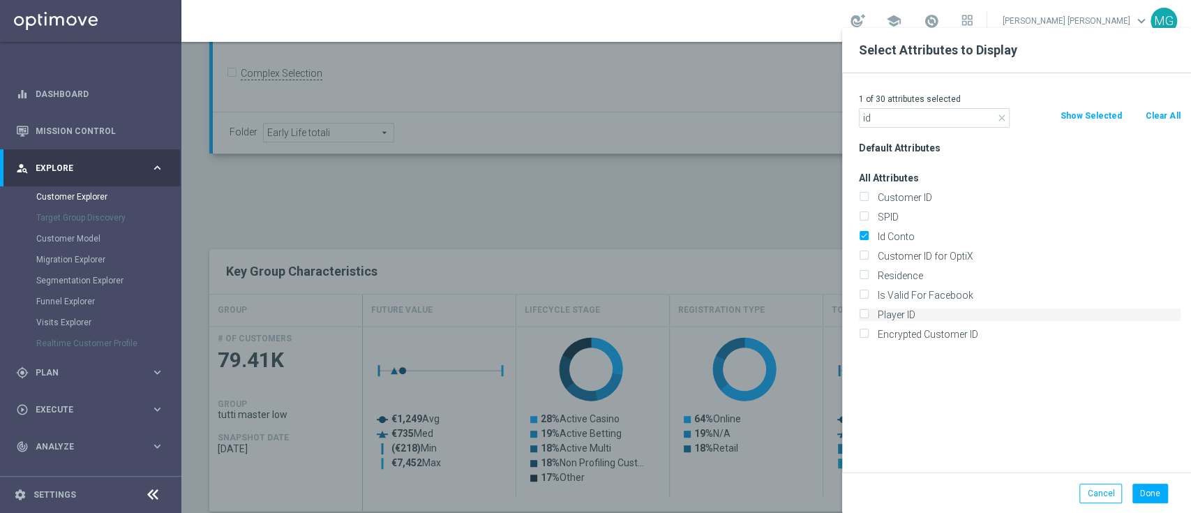
click at [905, 315] on label "Player ID" at bounding box center [1027, 314] width 308 height 13
click at [868, 315] on input "Player ID" at bounding box center [863, 316] width 9 height 9
checkbox input "true"
click at [1139, 489] on button "Done" at bounding box center [1151, 494] width 36 height 20
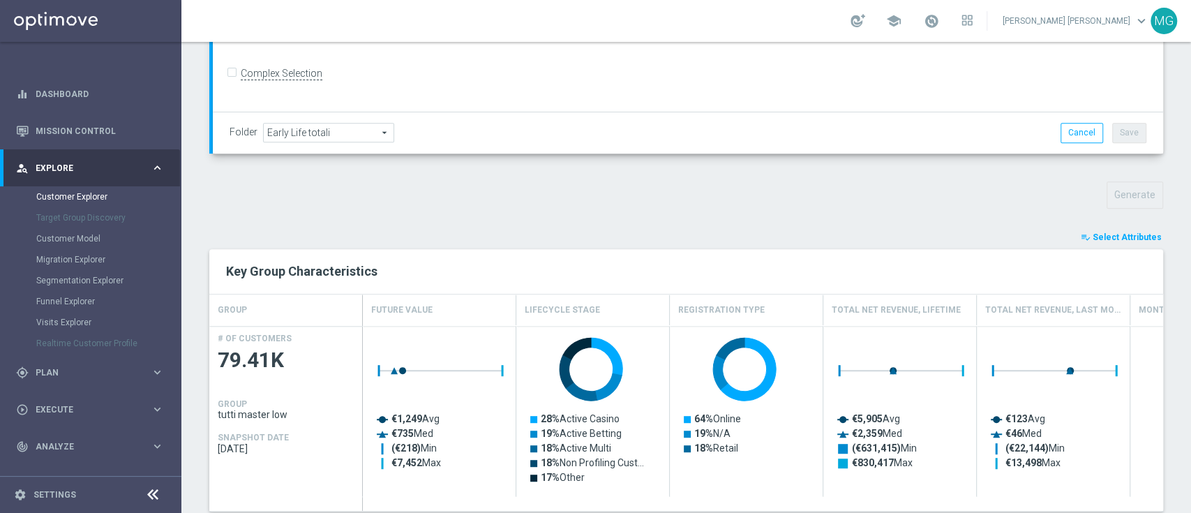
type input "Search"
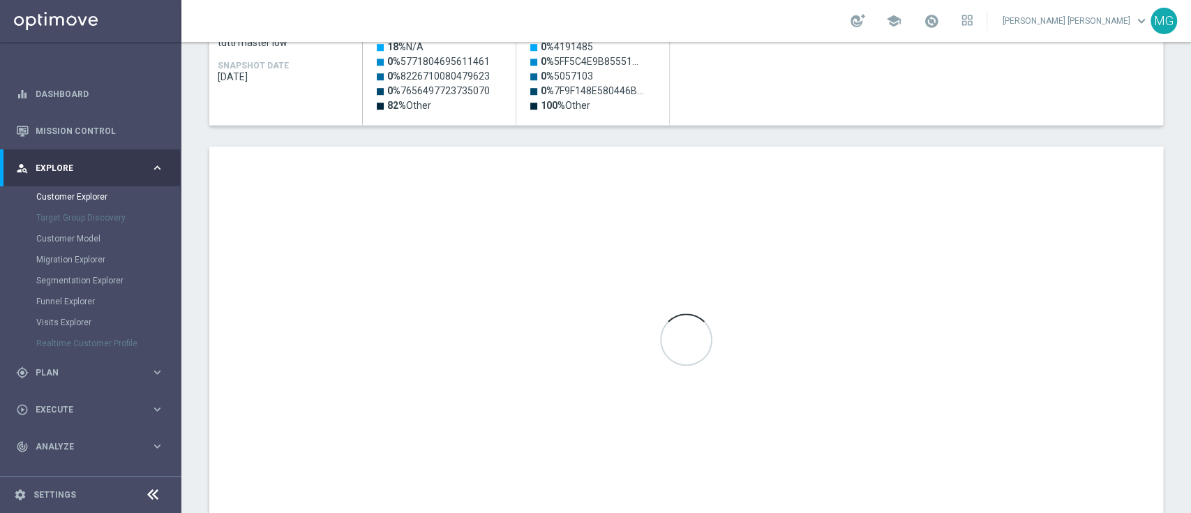
scroll to position [791, 0]
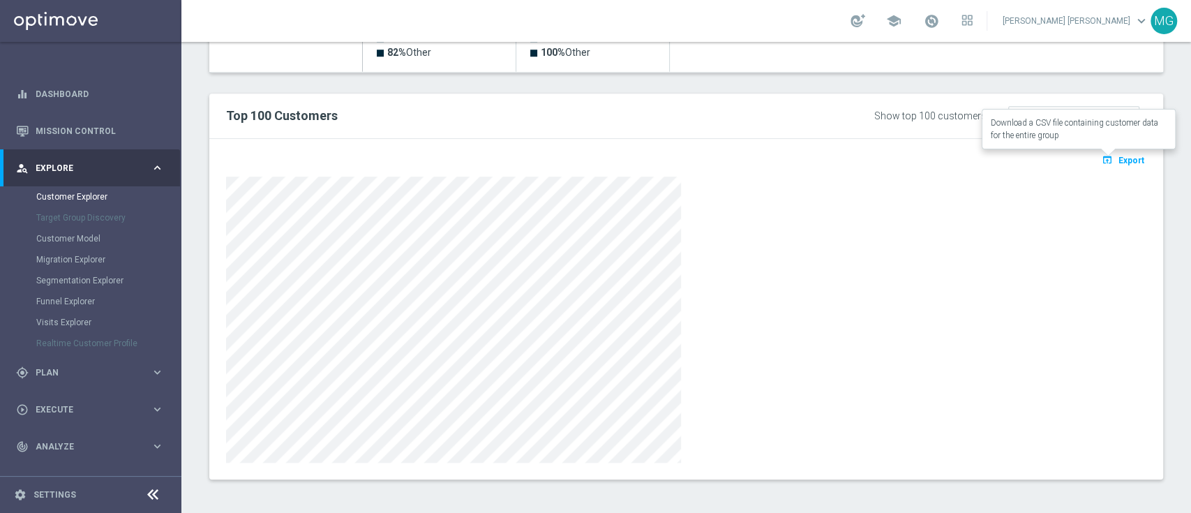
click at [1116, 151] on button "open_in_browser Export" at bounding box center [1123, 160] width 47 height 18
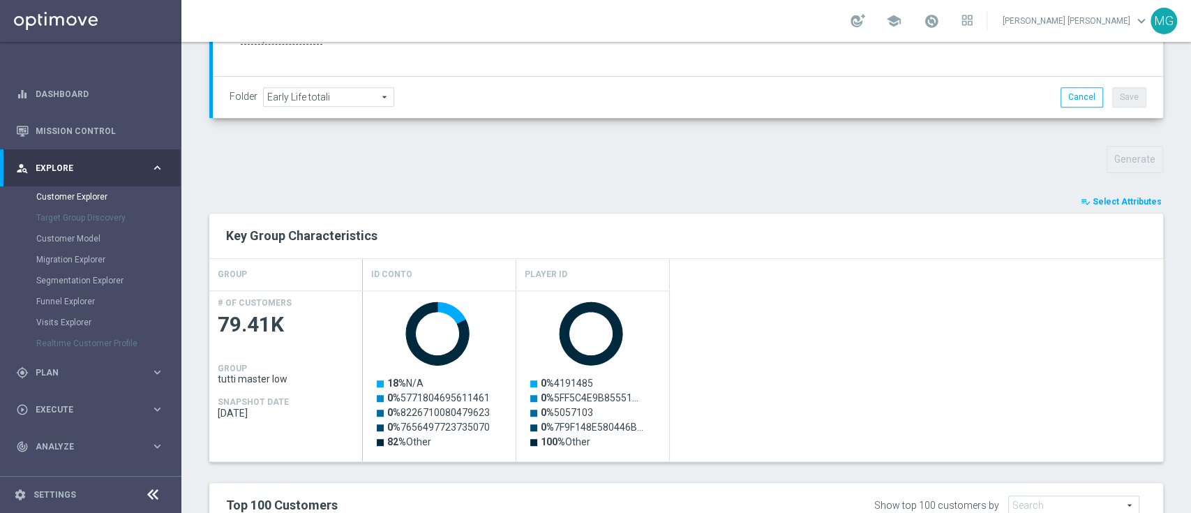
scroll to position [398, 0]
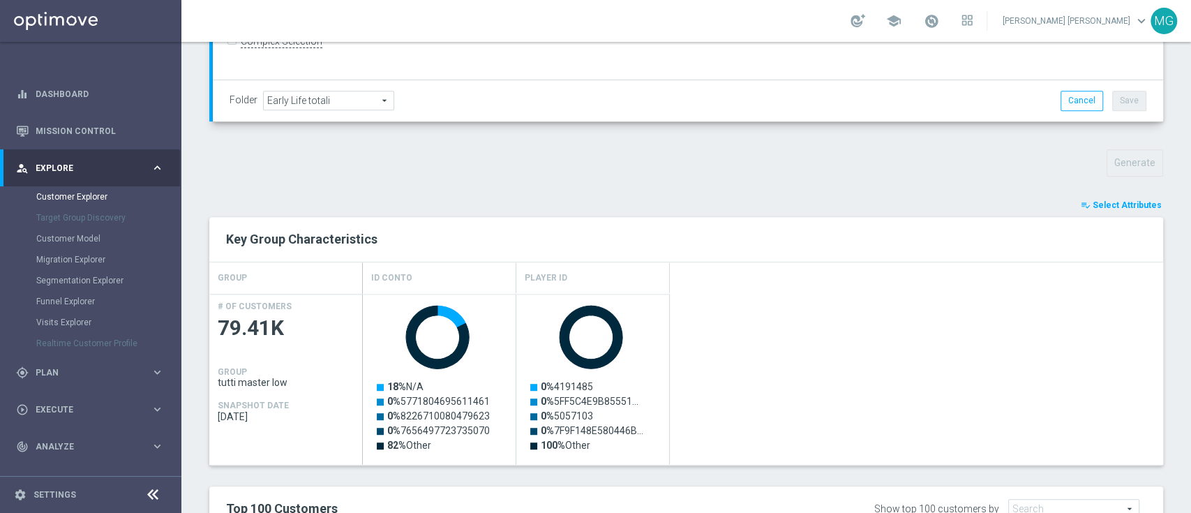
click at [1117, 204] on span "Select Attributes" at bounding box center [1127, 205] width 69 height 10
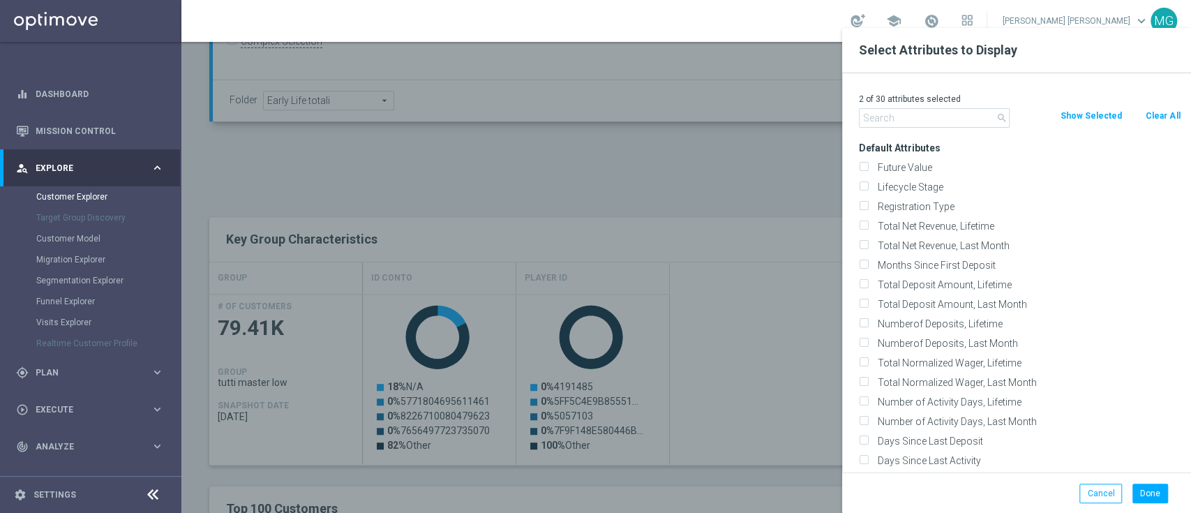
click at [930, 121] on input "text" at bounding box center [934, 118] width 151 height 20
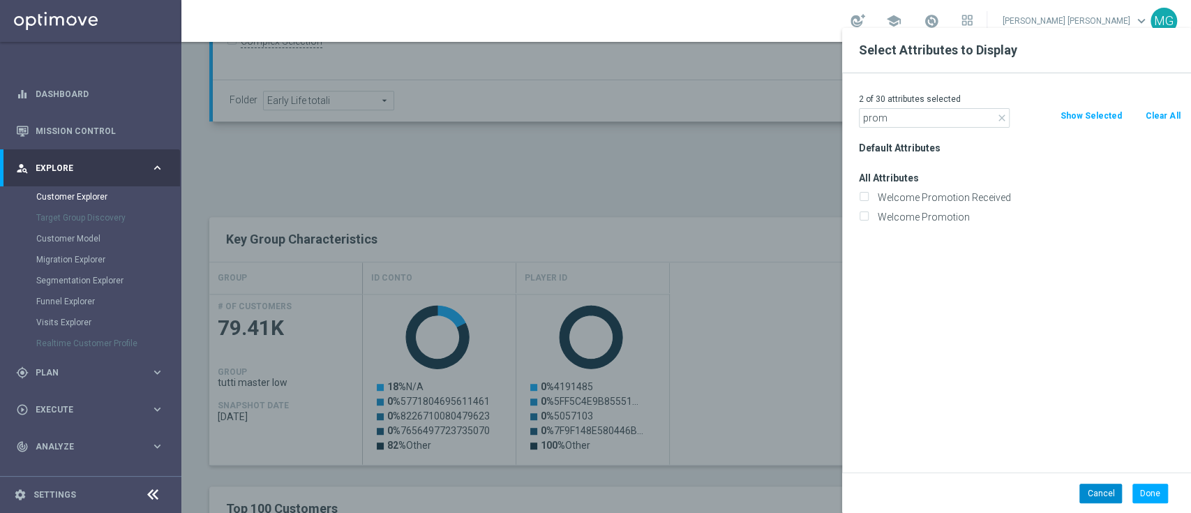
type input "prom"
click at [1094, 494] on button "Cancel" at bounding box center [1101, 494] width 43 height 20
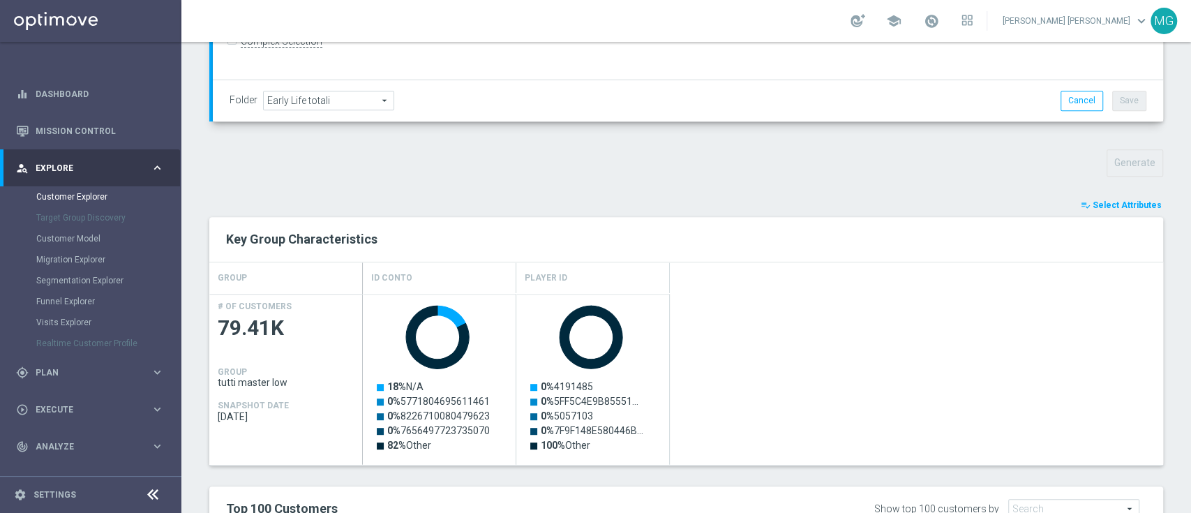
click at [1122, 205] on span "Select Attributes" at bounding box center [1127, 205] width 69 height 10
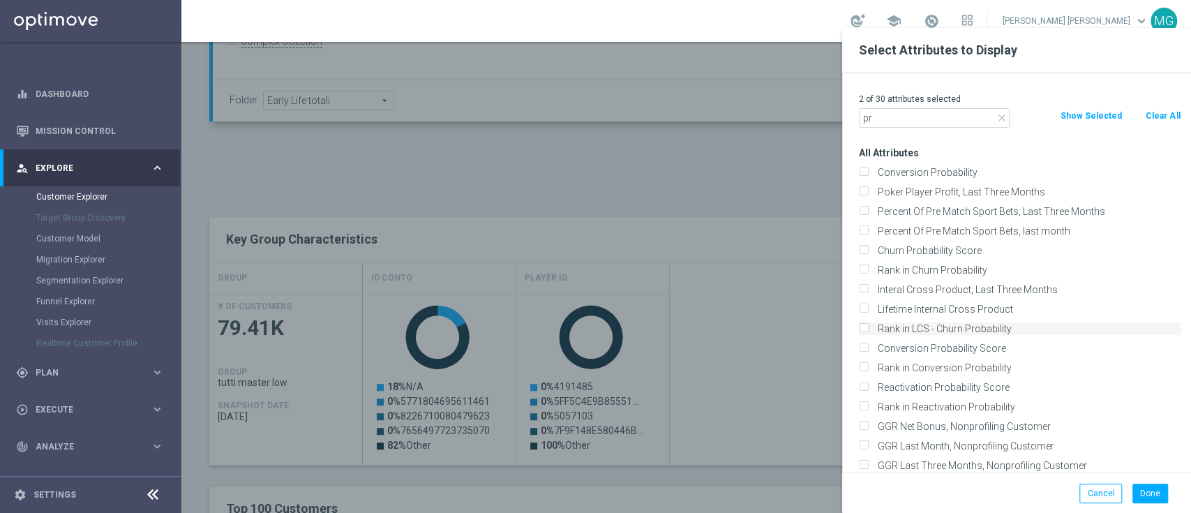
scroll to position [0, 0]
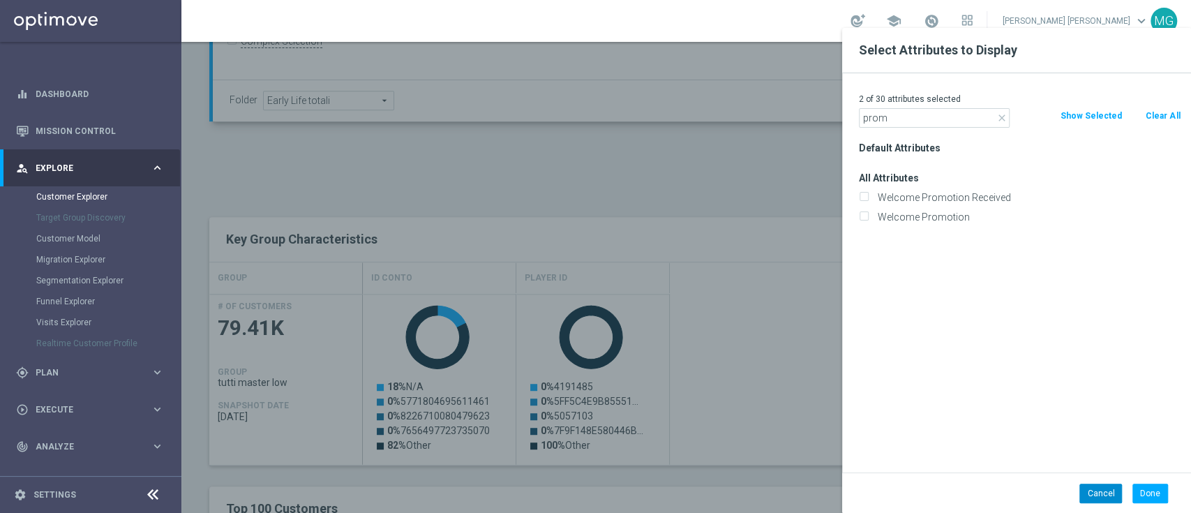
type input "prom"
click at [1108, 494] on button "Cancel" at bounding box center [1101, 494] width 43 height 20
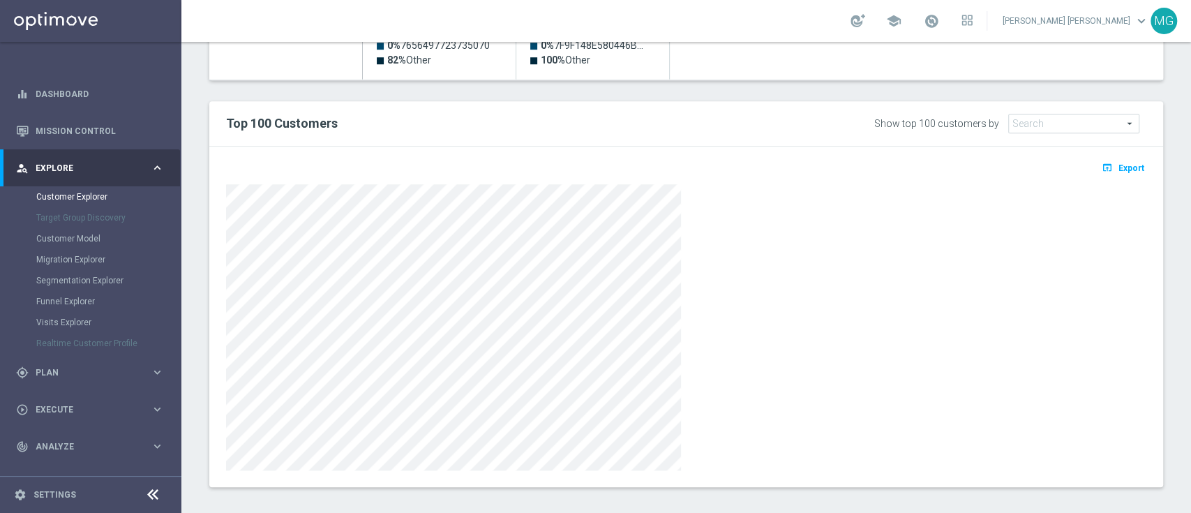
scroll to position [783, 0]
click at [1119, 167] on span "Export" at bounding box center [1132, 168] width 26 height 10
